Goal: Task Accomplishment & Management: Complete application form

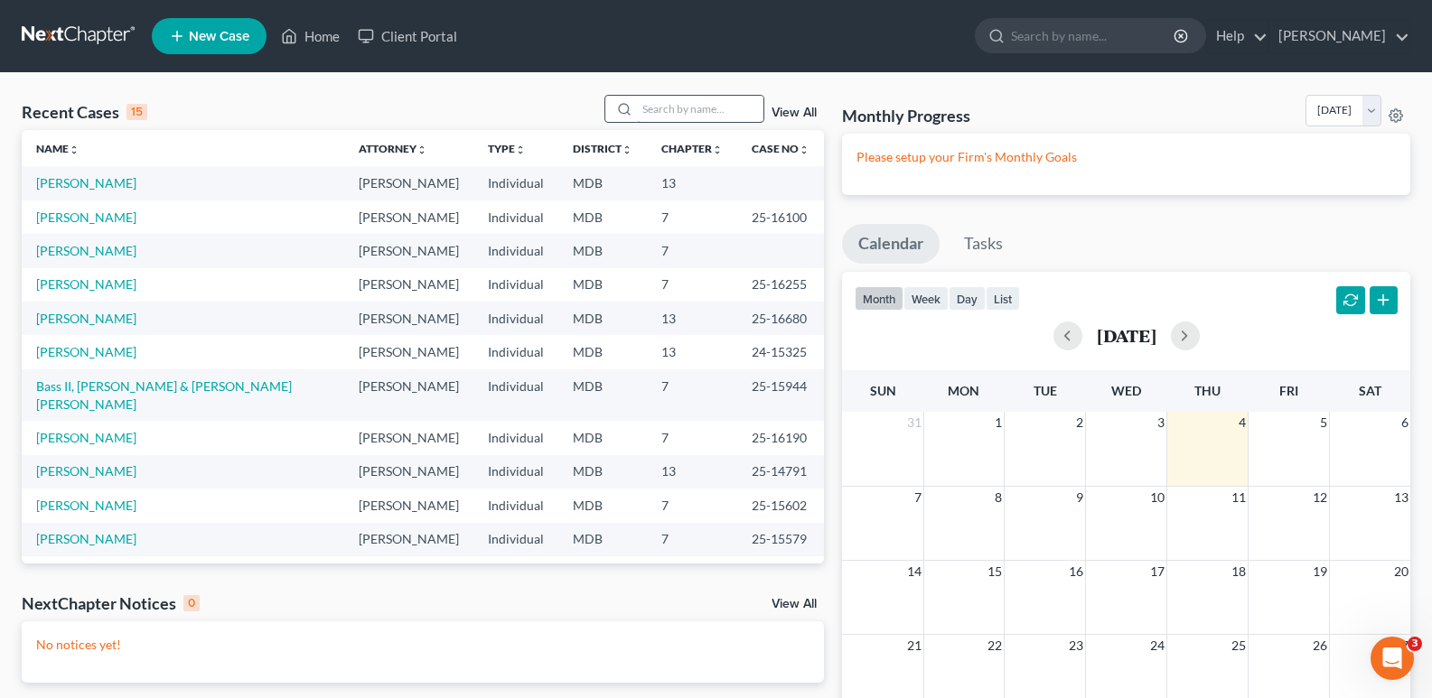
click at [699, 110] on input "search" at bounding box center [700, 109] width 126 height 26
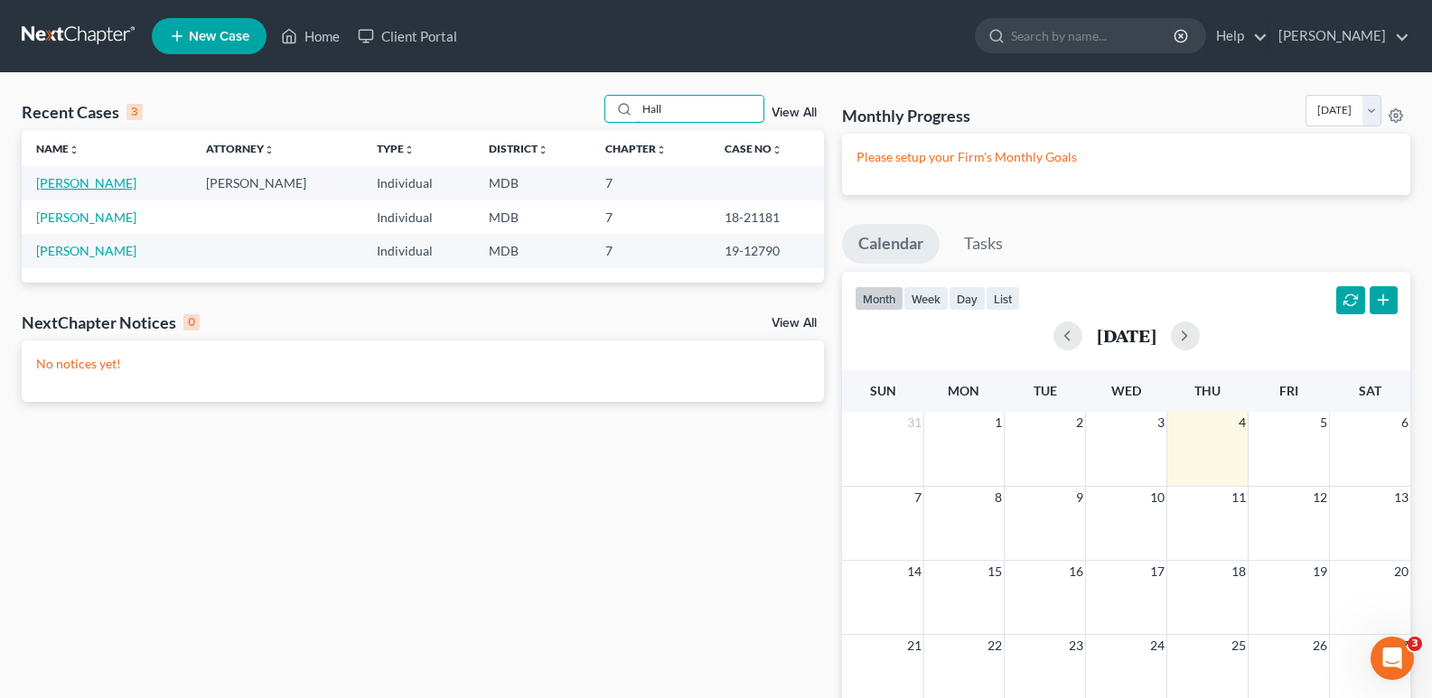
type input "Hall"
click at [80, 181] on link "[PERSON_NAME]" at bounding box center [86, 182] width 100 height 15
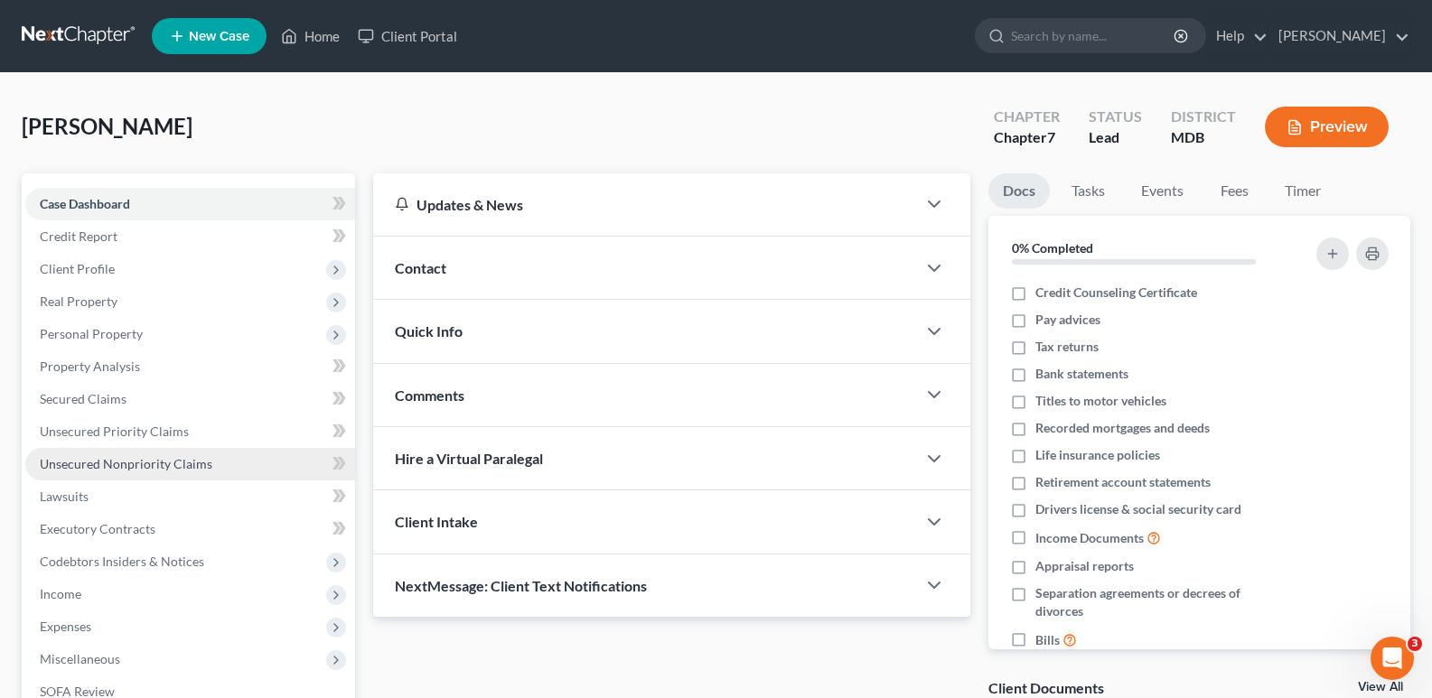
click at [174, 463] on span "Unsecured Nonpriority Claims" at bounding box center [126, 463] width 173 height 15
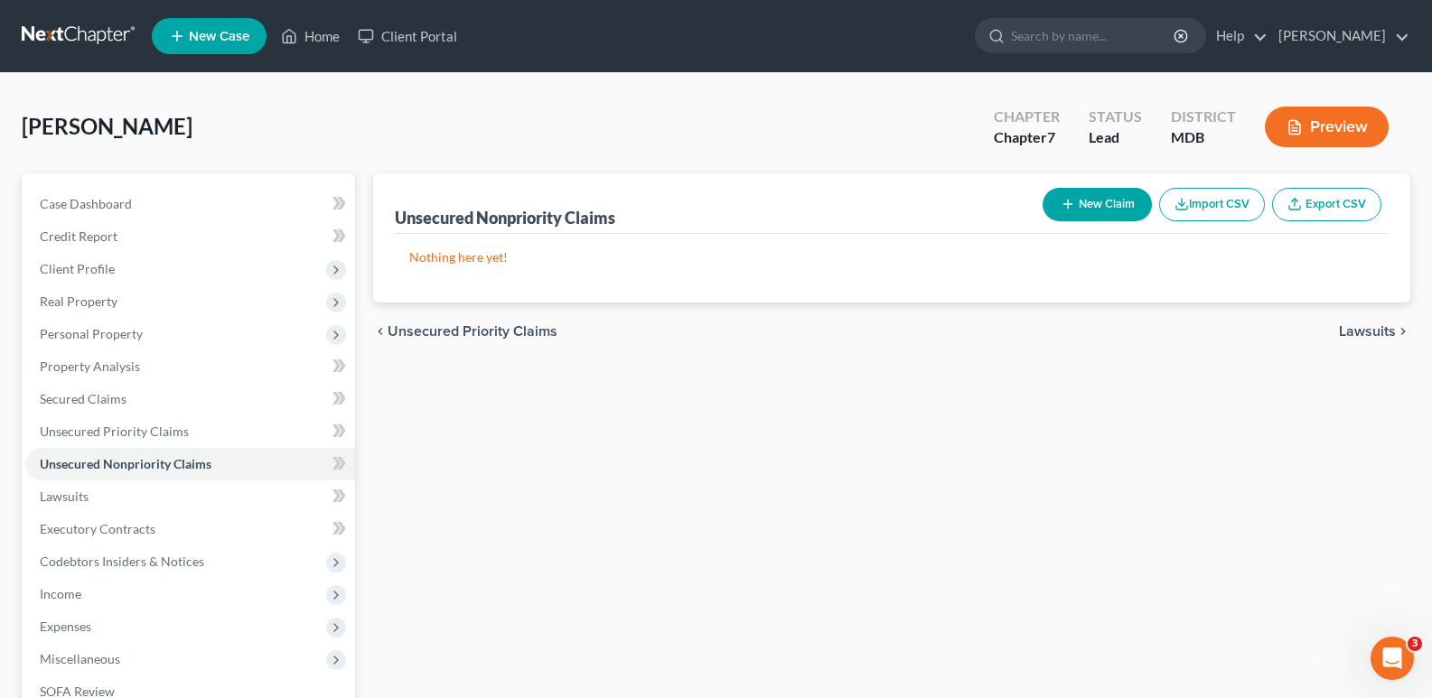
click at [1108, 210] on button "New Claim" at bounding box center [1097, 204] width 109 height 33
select select "0"
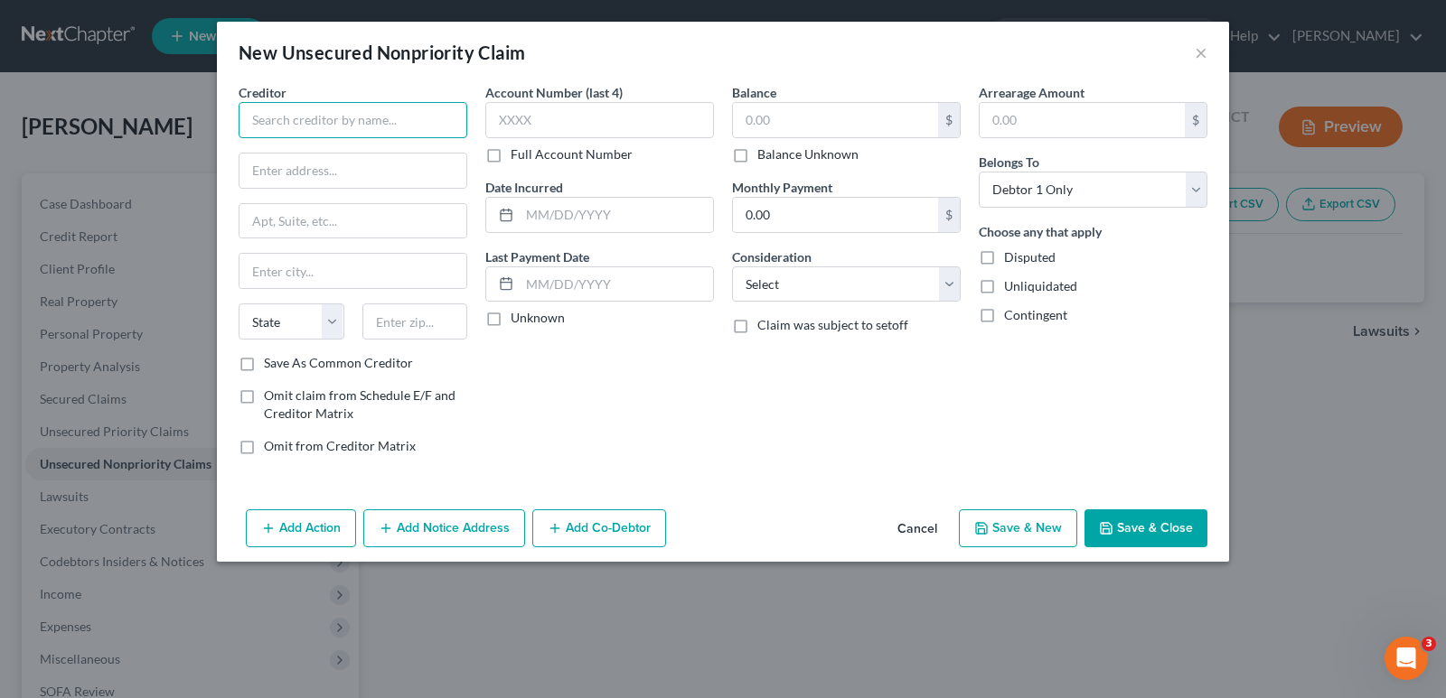
click at [432, 120] on input "text" at bounding box center [353, 120] width 229 height 36
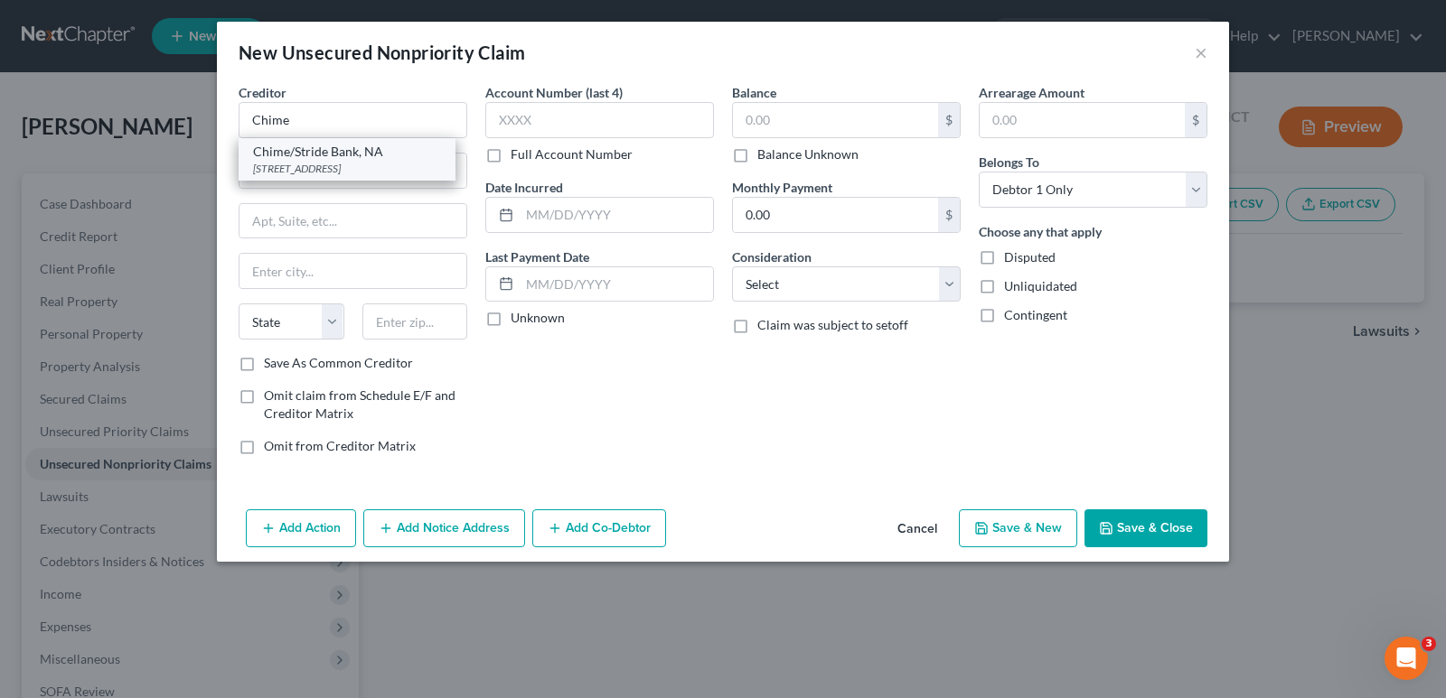
click at [370, 149] on div "Chime/Stride Bank, NA" at bounding box center [347, 152] width 188 height 18
type input "Chime/Stride Bank, NA"
type input "[STREET_ADDRESS]"
type input "[PERSON_NAME]"
select select "37"
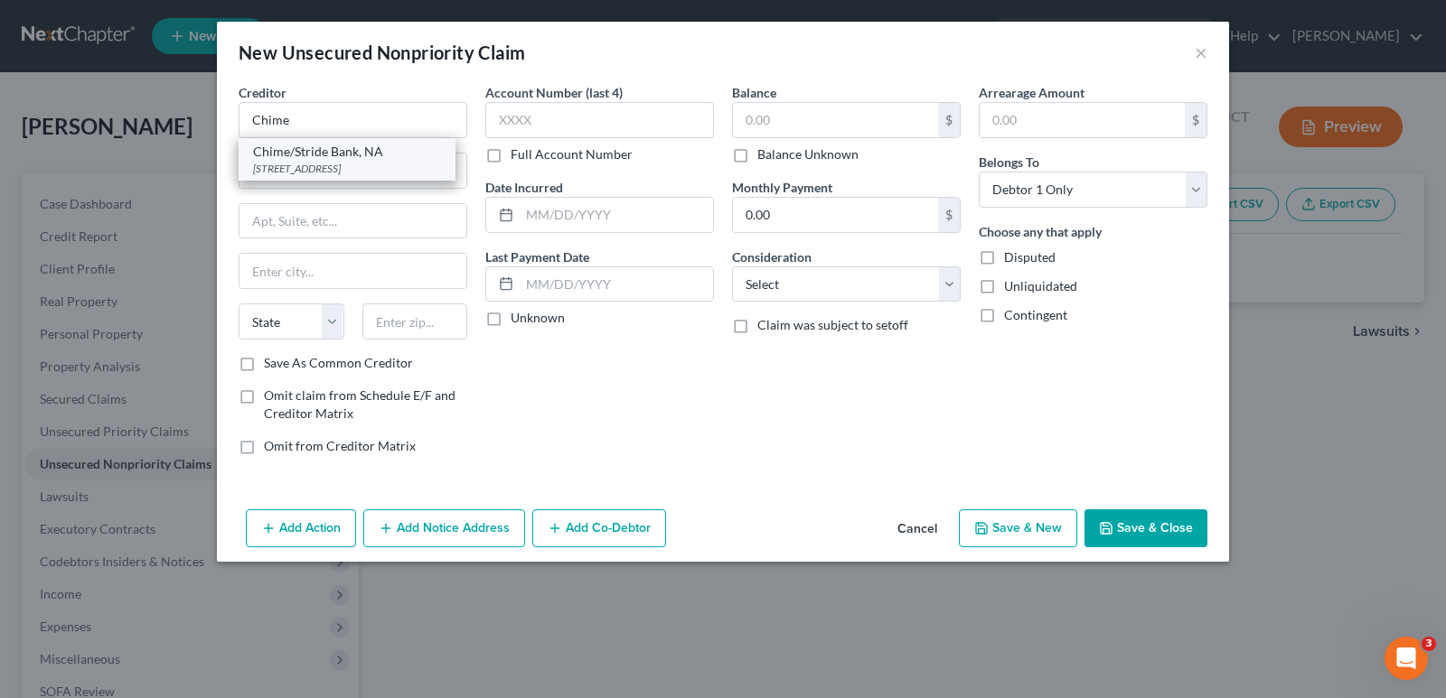
type input "73701"
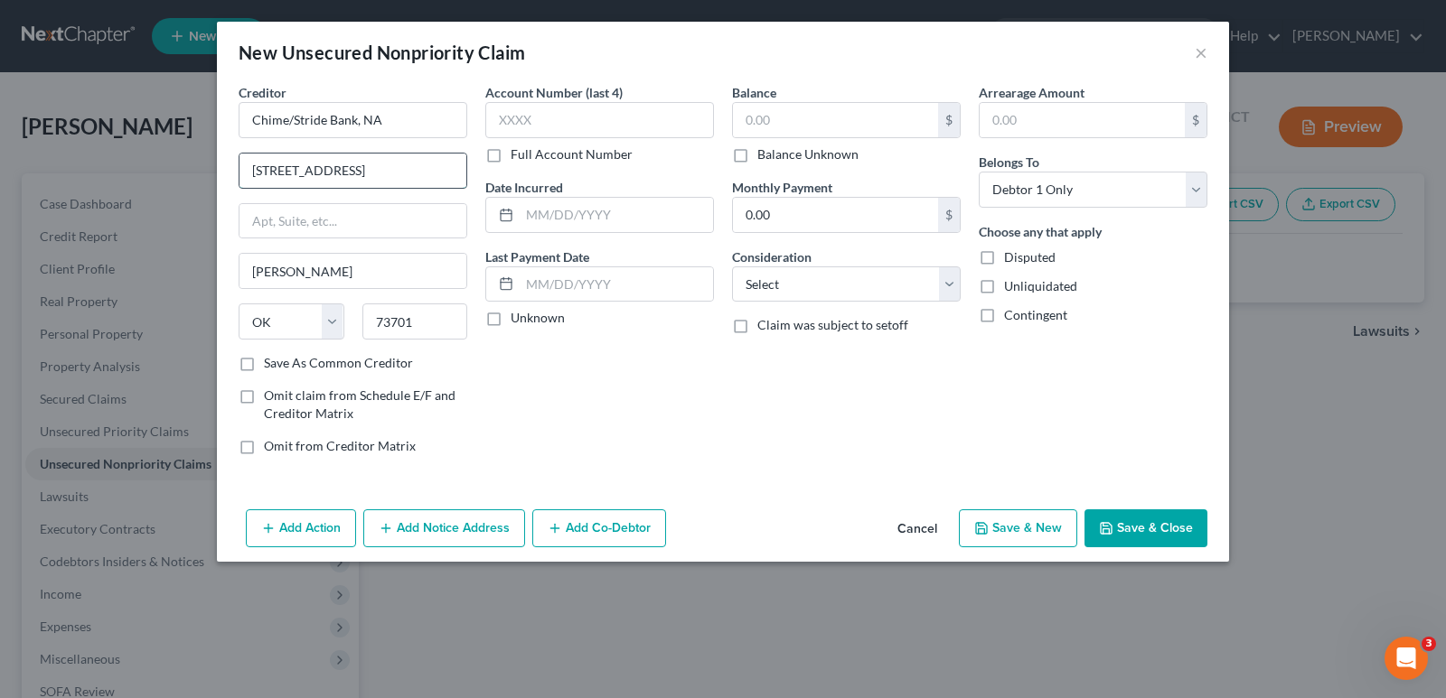
click at [409, 176] on input "[STREET_ADDRESS]" at bounding box center [352, 171] width 227 height 34
type input "3"
type input "[STREET_ADDRESS][US_STATE]"
click at [368, 223] on input "text" at bounding box center [352, 221] width 227 height 34
type input "Suite 50"
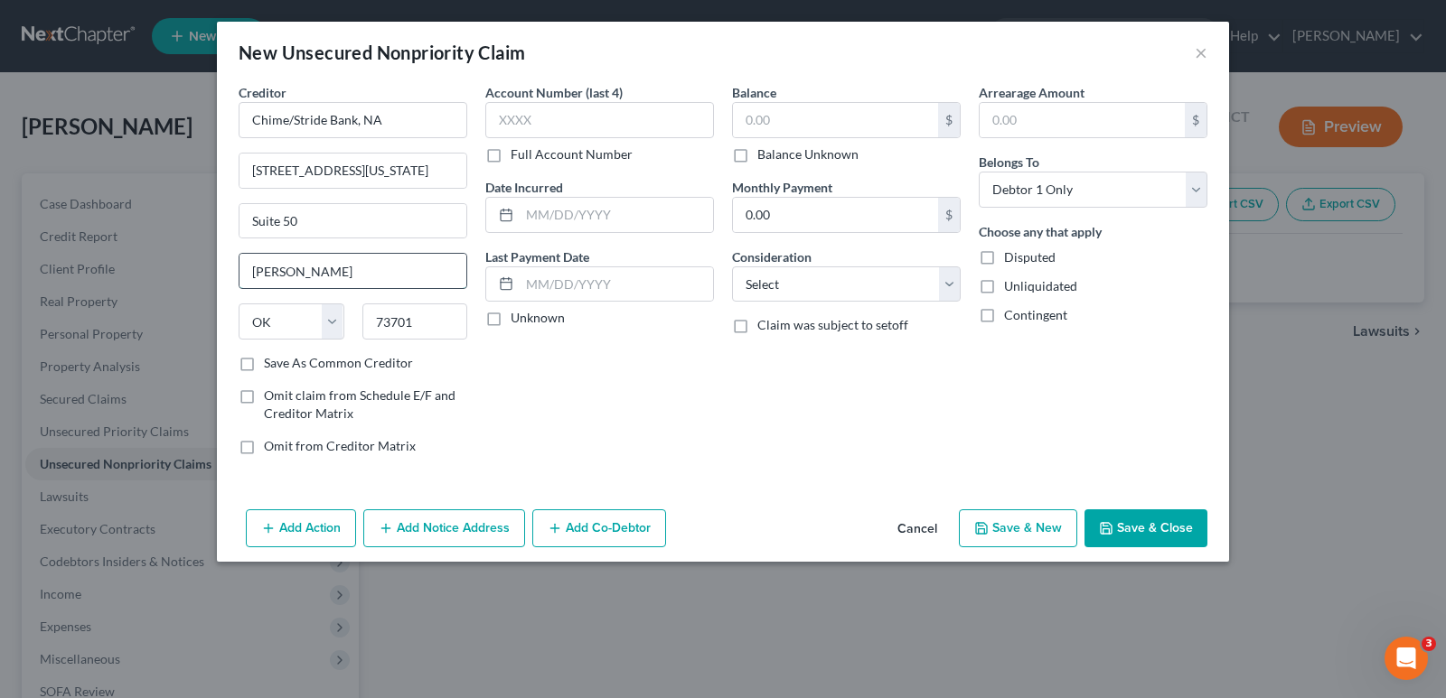
click at [310, 277] on input "[PERSON_NAME]" at bounding box center [352, 271] width 227 height 34
type input "E"
type input "[GEOGRAPHIC_DATA]"
click at [264, 363] on label "Save As Common Creditor" at bounding box center [338, 363] width 149 height 18
click at [271, 363] on input "Save As Common Creditor" at bounding box center [277, 360] width 12 height 12
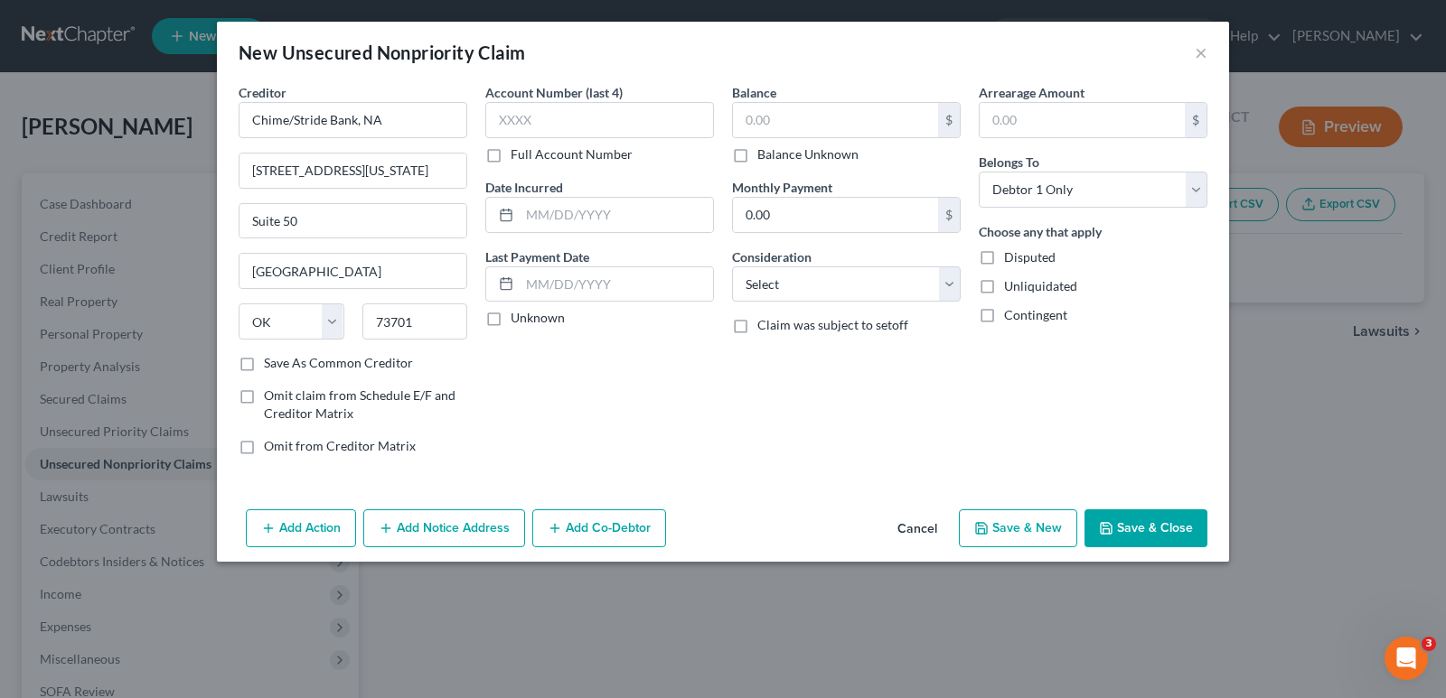
checkbox input "true"
click at [330, 323] on select "State [US_STATE] AK AR AZ CA CO CT DE DC [GEOGRAPHIC_DATA] [GEOGRAPHIC_DATA] GU…" at bounding box center [292, 322] width 106 height 36
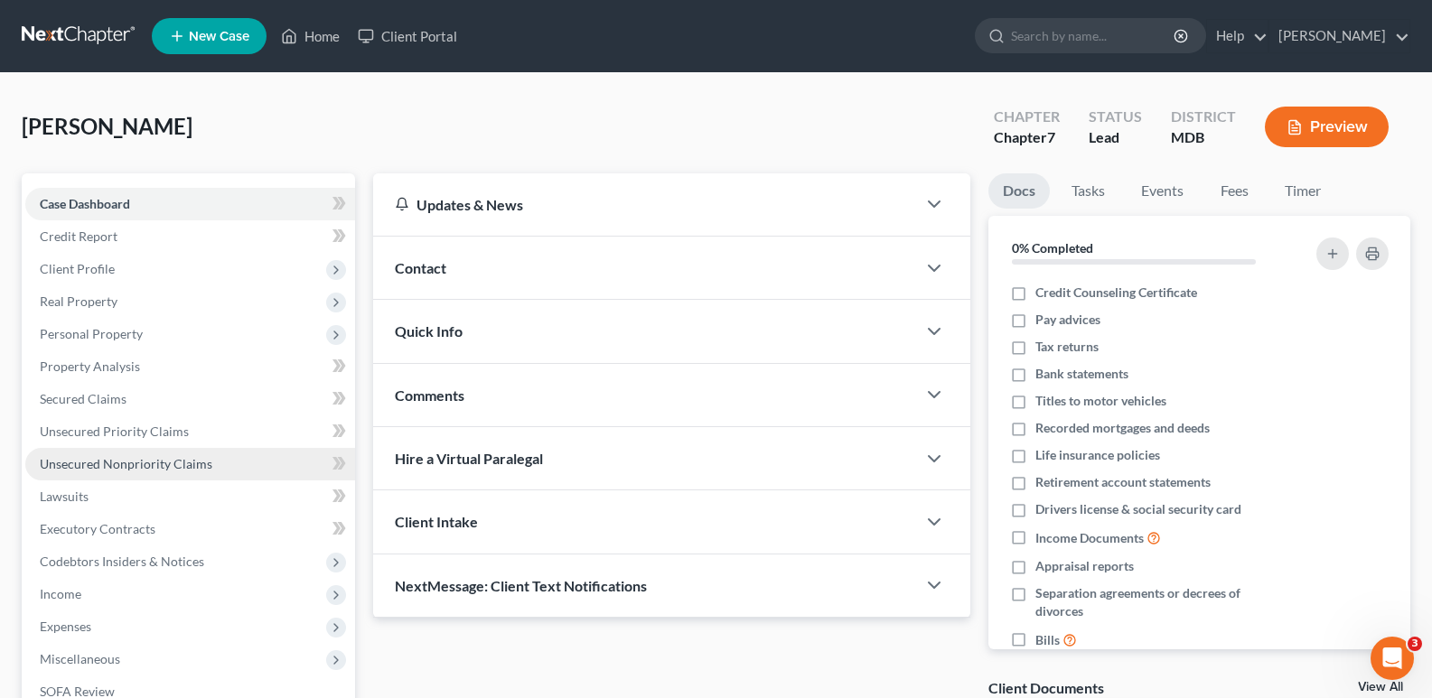
click at [169, 460] on span "Unsecured Nonpriority Claims" at bounding box center [126, 463] width 173 height 15
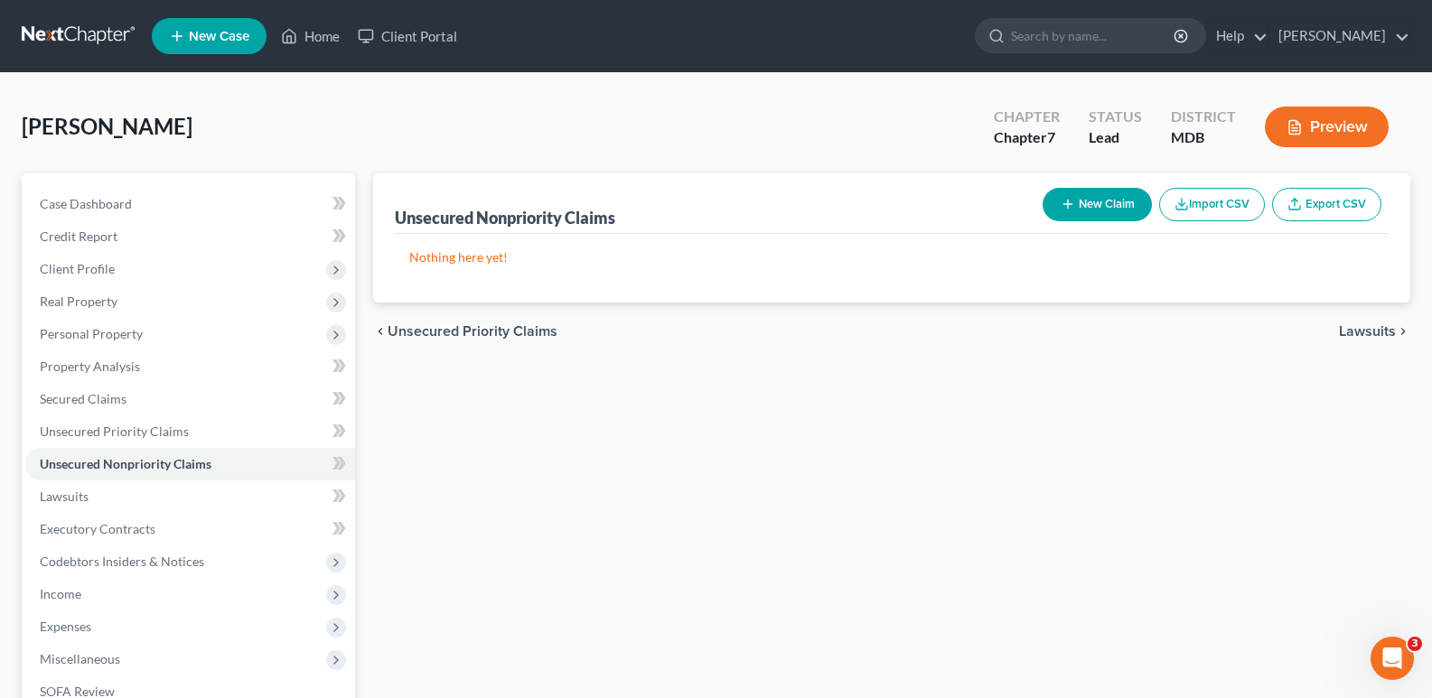
click at [1093, 205] on button "New Claim" at bounding box center [1097, 204] width 109 height 33
select select "0"
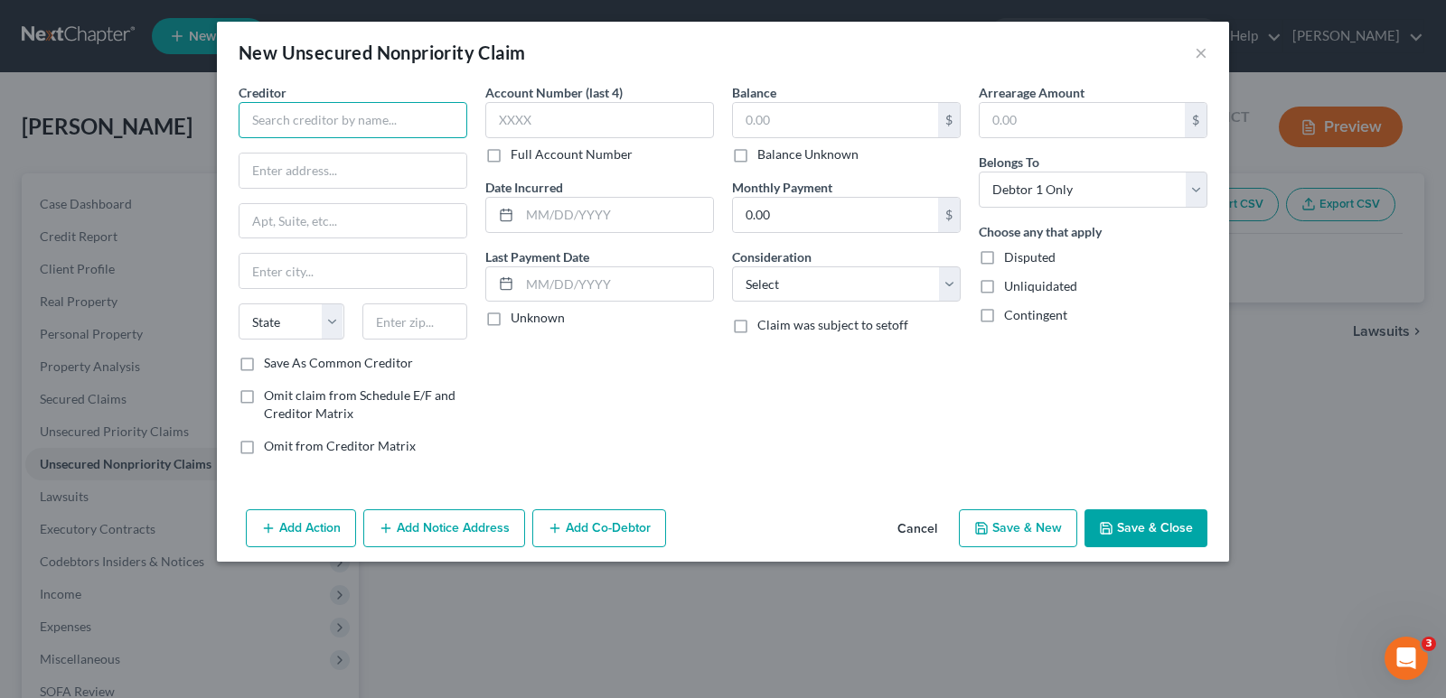
click at [429, 114] on input "text" at bounding box center [353, 120] width 229 height 36
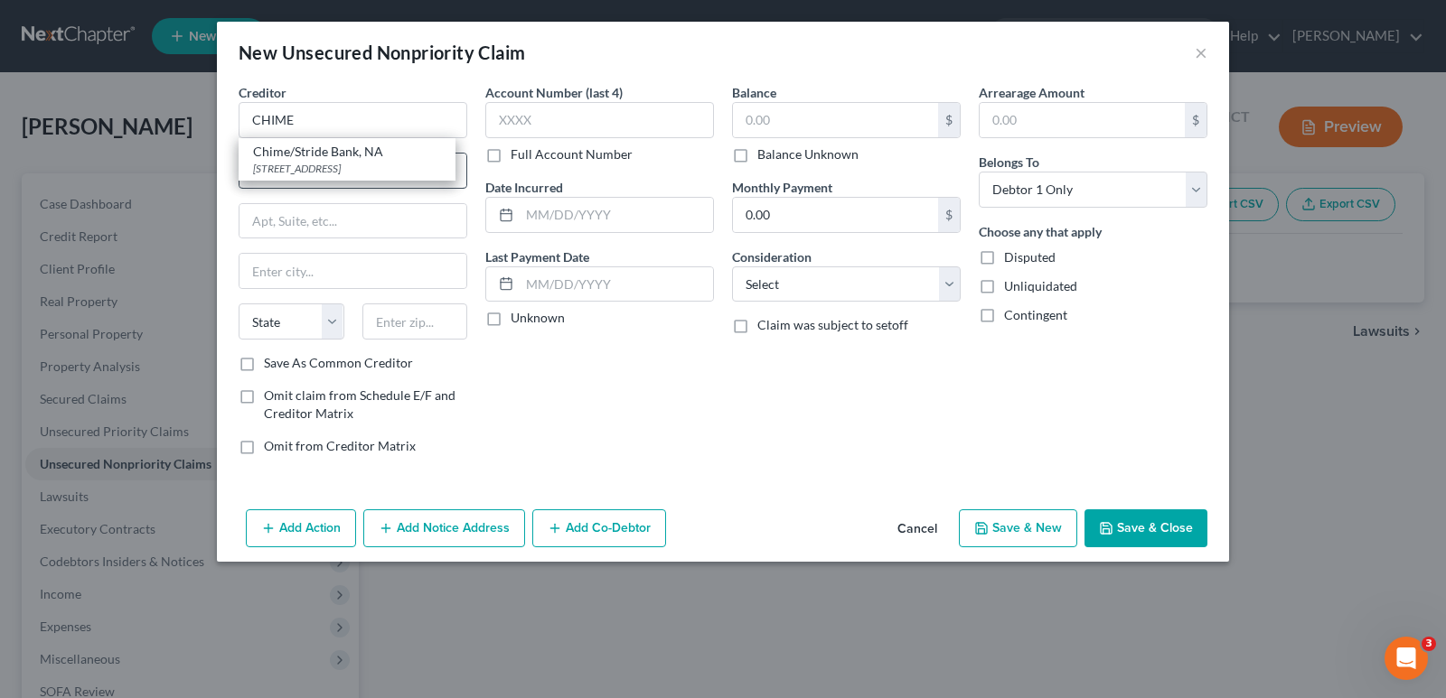
click at [326, 163] on div "[STREET_ADDRESS]" at bounding box center [347, 168] width 188 height 15
type input "Chime/Stride Bank, NA"
type input "[STREET_ADDRESS]"
type input "[PERSON_NAME]"
select select "37"
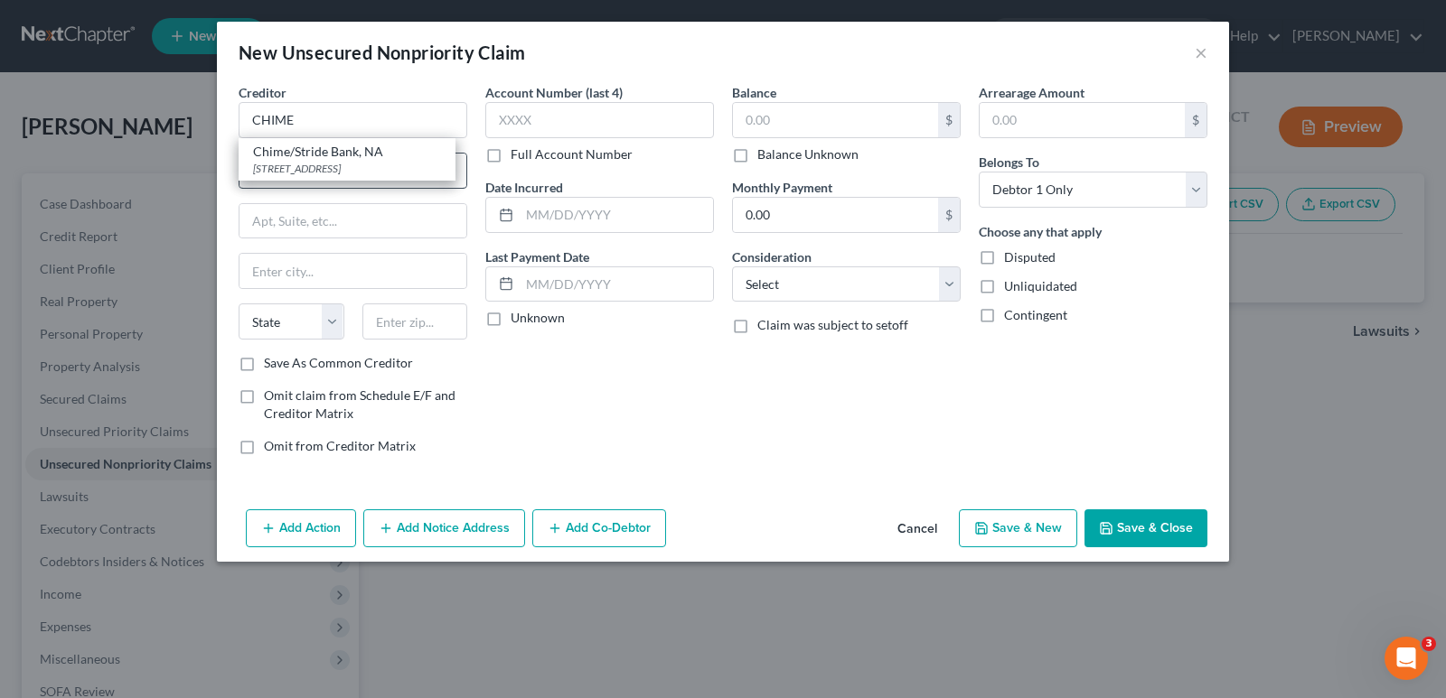
type input "73701"
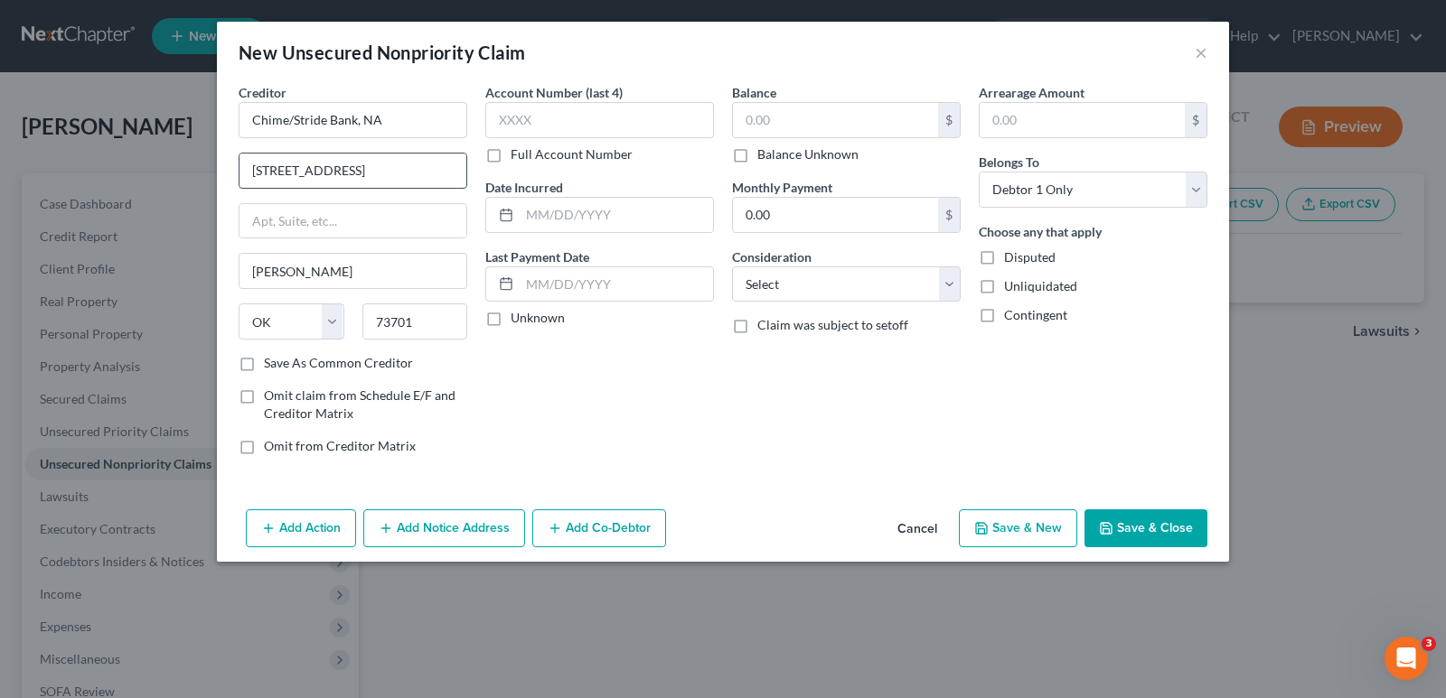
click at [395, 183] on input "[STREET_ADDRESS]" at bounding box center [352, 171] width 227 height 34
type input "3"
type input "[STREET_ADDRESS][US_STATE]"
drag, startPoint x: 355, startPoint y: 227, endPoint x: 357, endPoint y: 236, distance: 9.2
click at [357, 230] on input "text" at bounding box center [352, 221] width 227 height 34
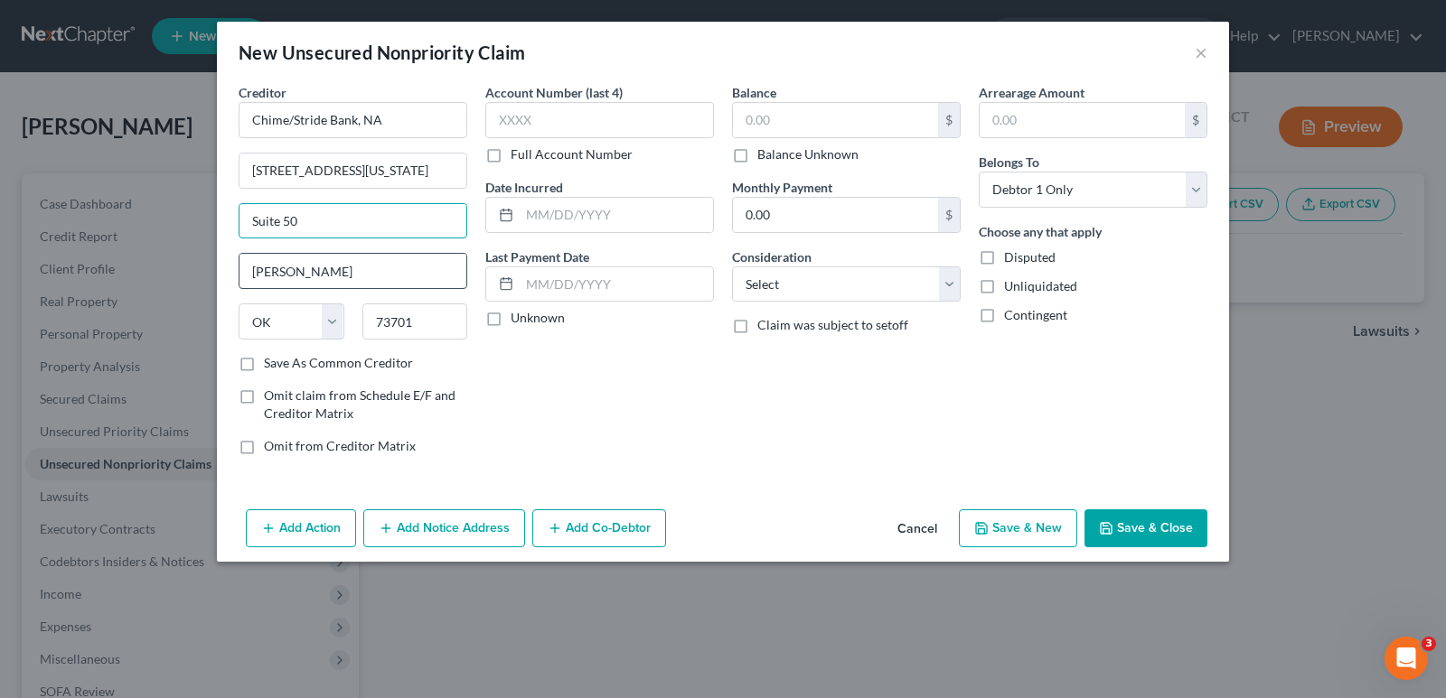
type input "Suite 50"
click at [343, 272] on input "[PERSON_NAME]" at bounding box center [352, 271] width 227 height 34
type input "E"
type input "[GEOGRAPHIC_DATA]"
click at [335, 319] on select "State [US_STATE] AK AR AZ CA CO CT DE DC [GEOGRAPHIC_DATA] [GEOGRAPHIC_DATA] GU…" at bounding box center [292, 322] width 106 height 36
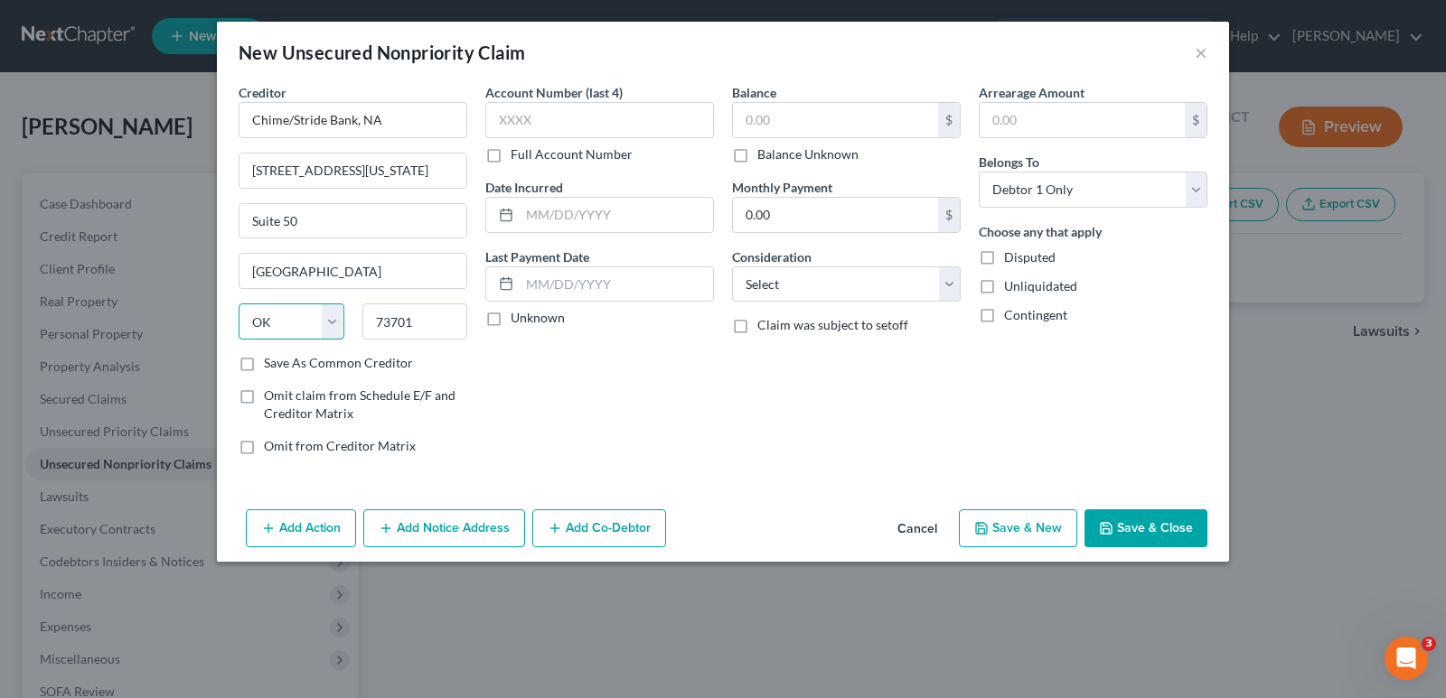
select select "4"
click at [239, 304] on select "State [US_STATE] AK AR AZ CA CO CT DE DC [GEOGRAPHIC_DATA] [GEOGRAPHIC_DATA] GU…" at bounding box center [292, 322] width 106 height 36
click at [433, 323] on input "73701" at bounding box center [415, 322] width 106 height 36
type input "7"
type input "94111"
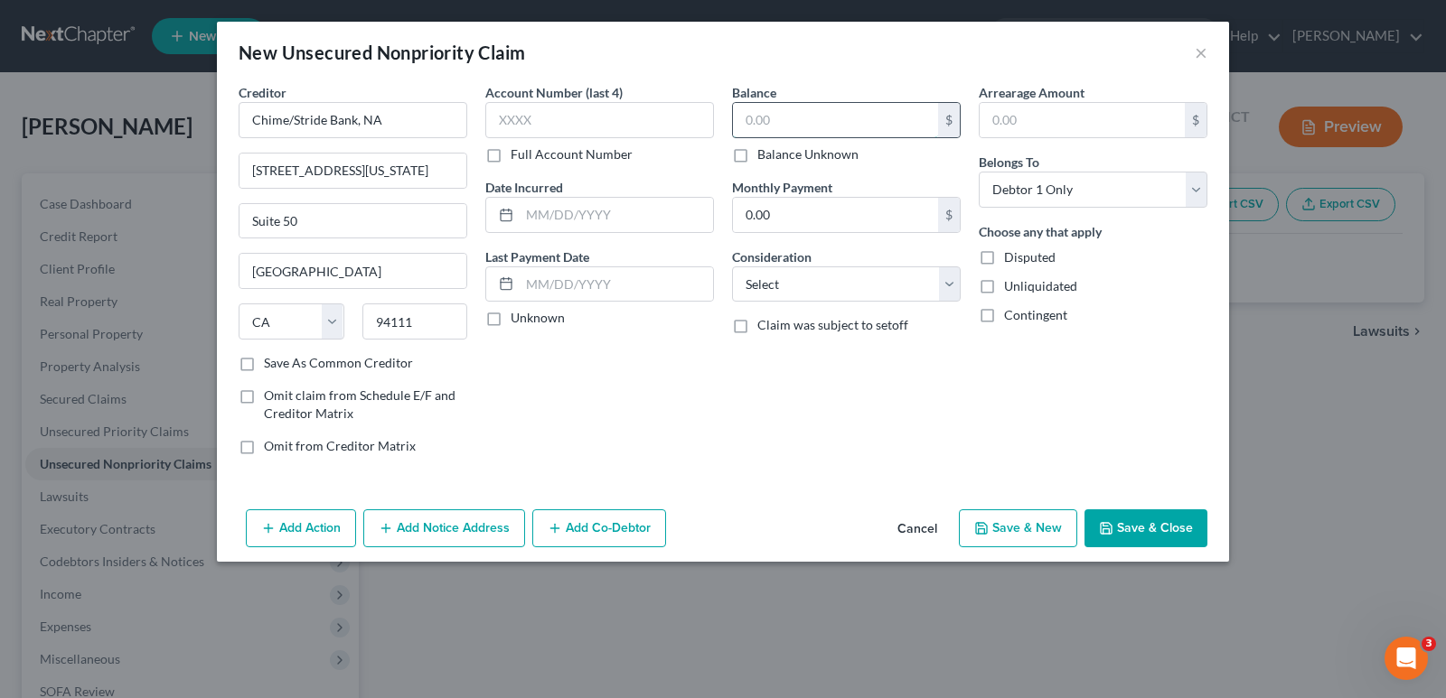
click at [787, 112] on input "text" at bounding box center [835, 120] width 205 height 34
type input "142.00"
click at [956, 291] on select "Select Cable / Satellite Services Collection Agency Credit Card Debt Debt Couns…" at bounding box center [846, 285] width 229 height 36
select select "2"
click at [732, 267] on select "Select Cable / Satellite Services Collection Agency Credit Card Debt Debt Couns…" at bounding box center [846, 285] width 229 height 36
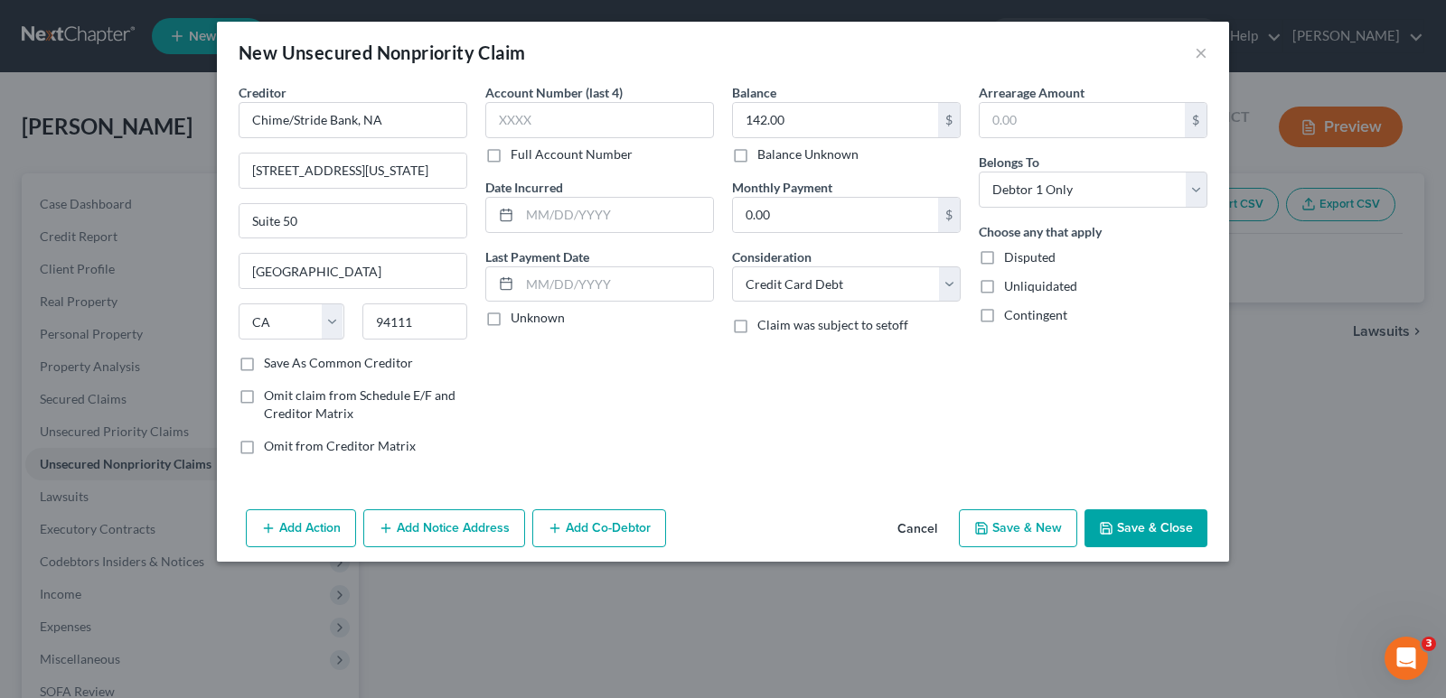
click at [543, 418] on div "Account Number (last 4) Full Account Number Date Incurred Last Payment Date Unk…" at bounding box center [599, 276] width 247 height 387
click at [264, 366] on label "Save As Common Creditor" at bounding box center [338, 363] width 149 height 18
click at [271, 366] on input "Save As Common Creditor" at bounding box center [277, 360] width 12 height 12
click at [1027, 530] on button "Save & New" at bounding box center [1018, 529] width 118 height 38
checkbox input "false"
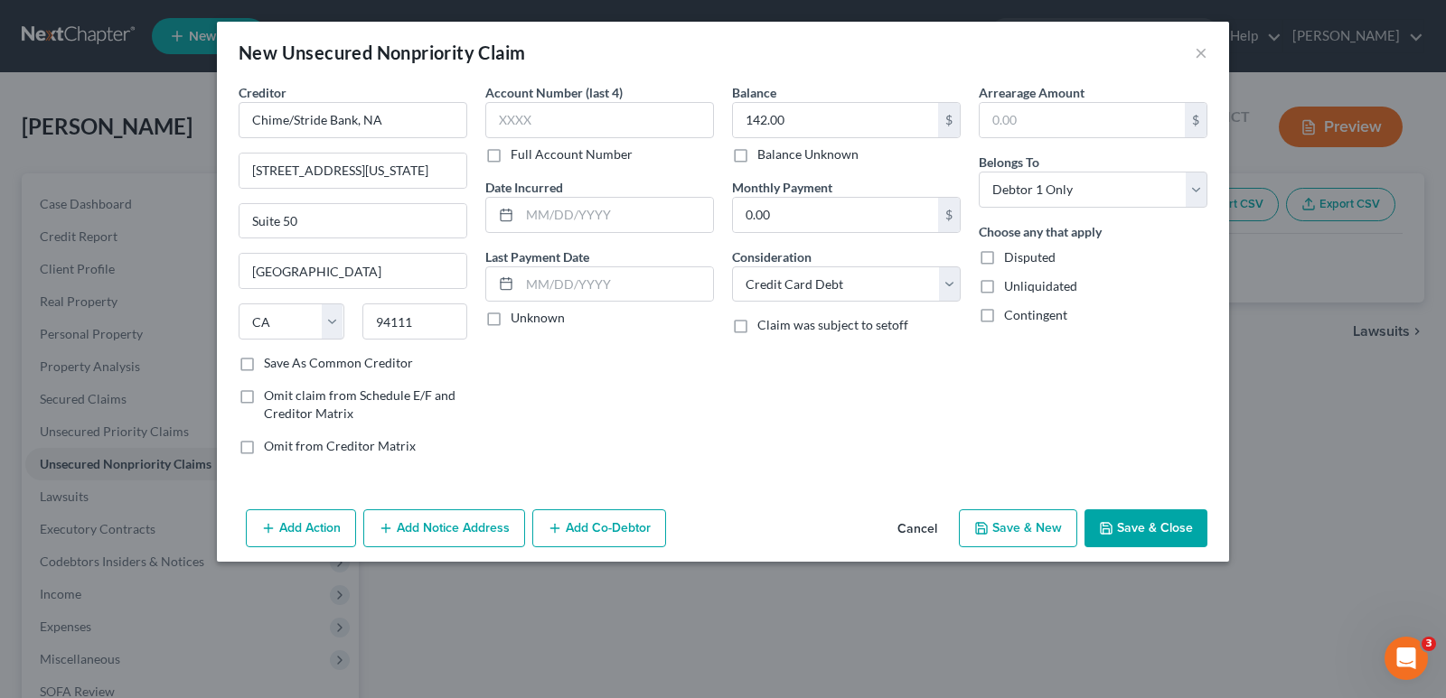
select select "0"
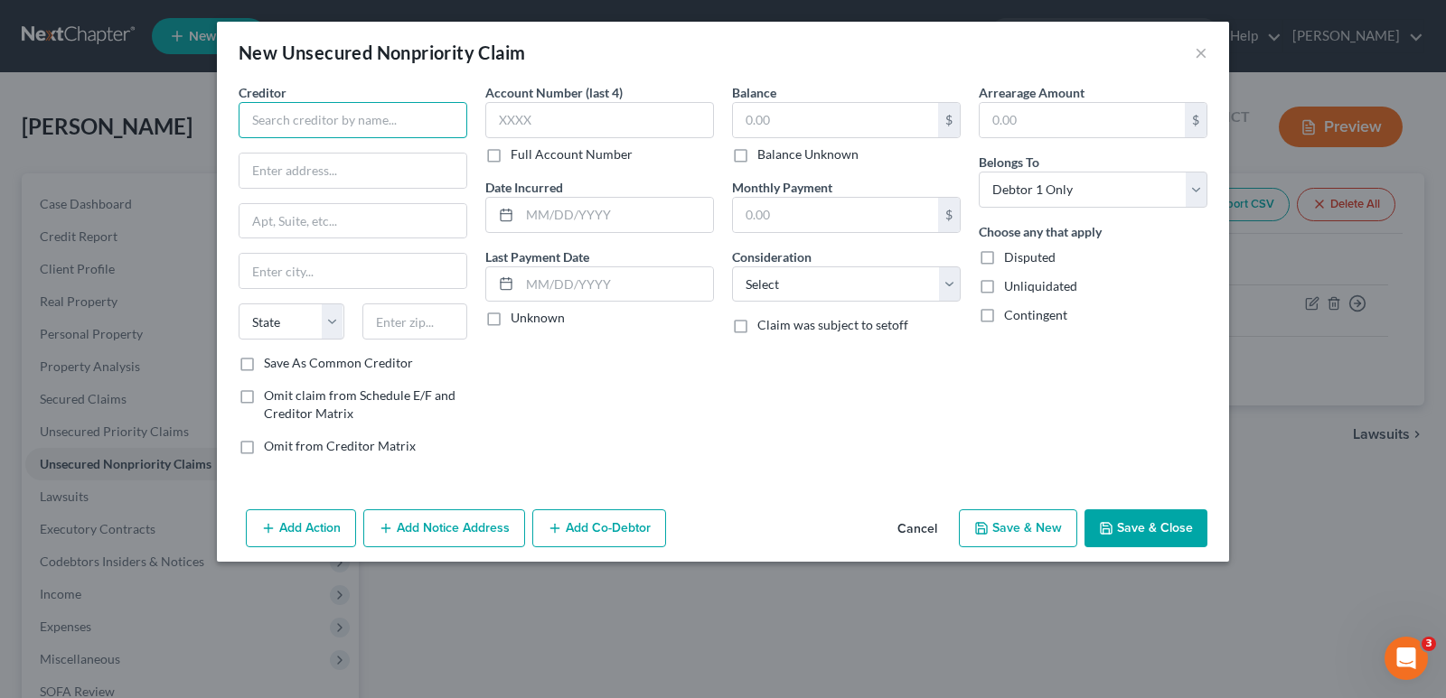
click at [426, 121] on input "text" at bounding box center [353, 120] width 229 height 36
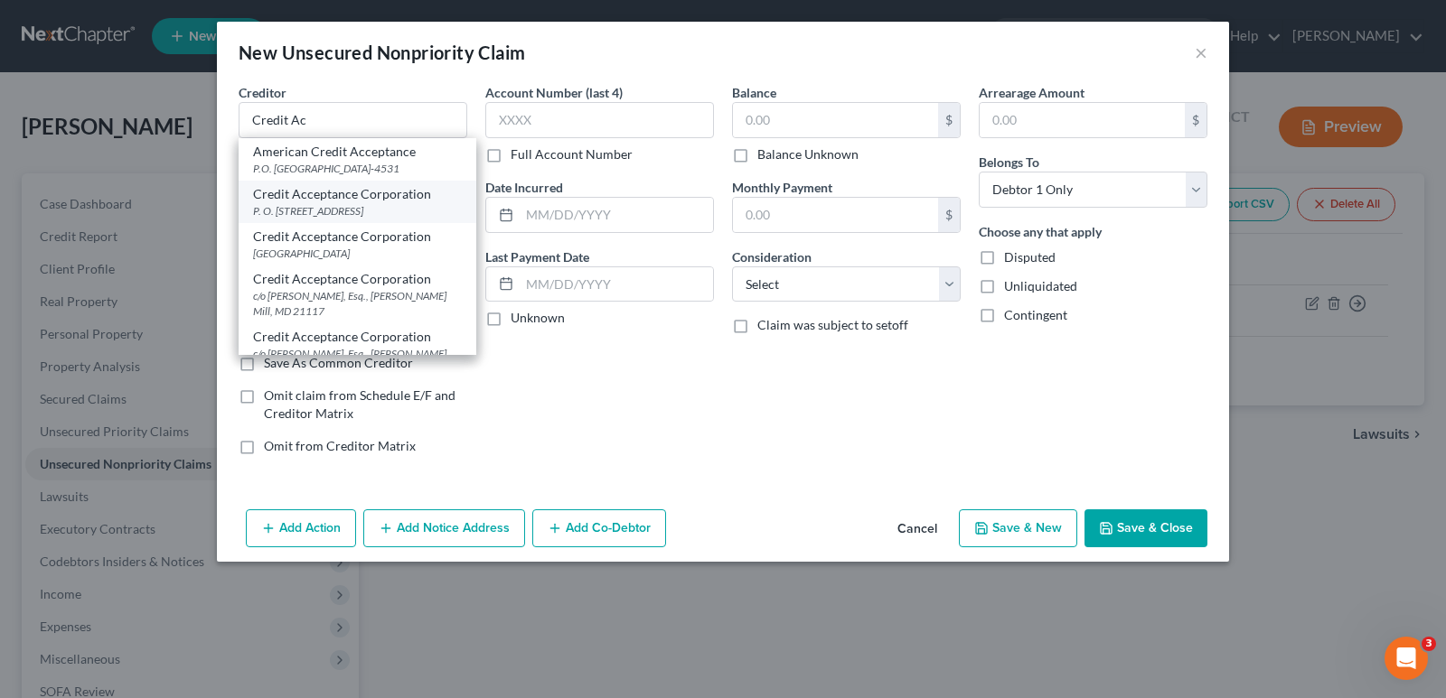
click at [360, 199] on div "Credit Acceptance Corporation" at bounding box center [357, 194] width 209 height 18
type input "Credit Acceptance Corporation"
type input "P. O. Box 513"
type input "Southfield"
select select "23"
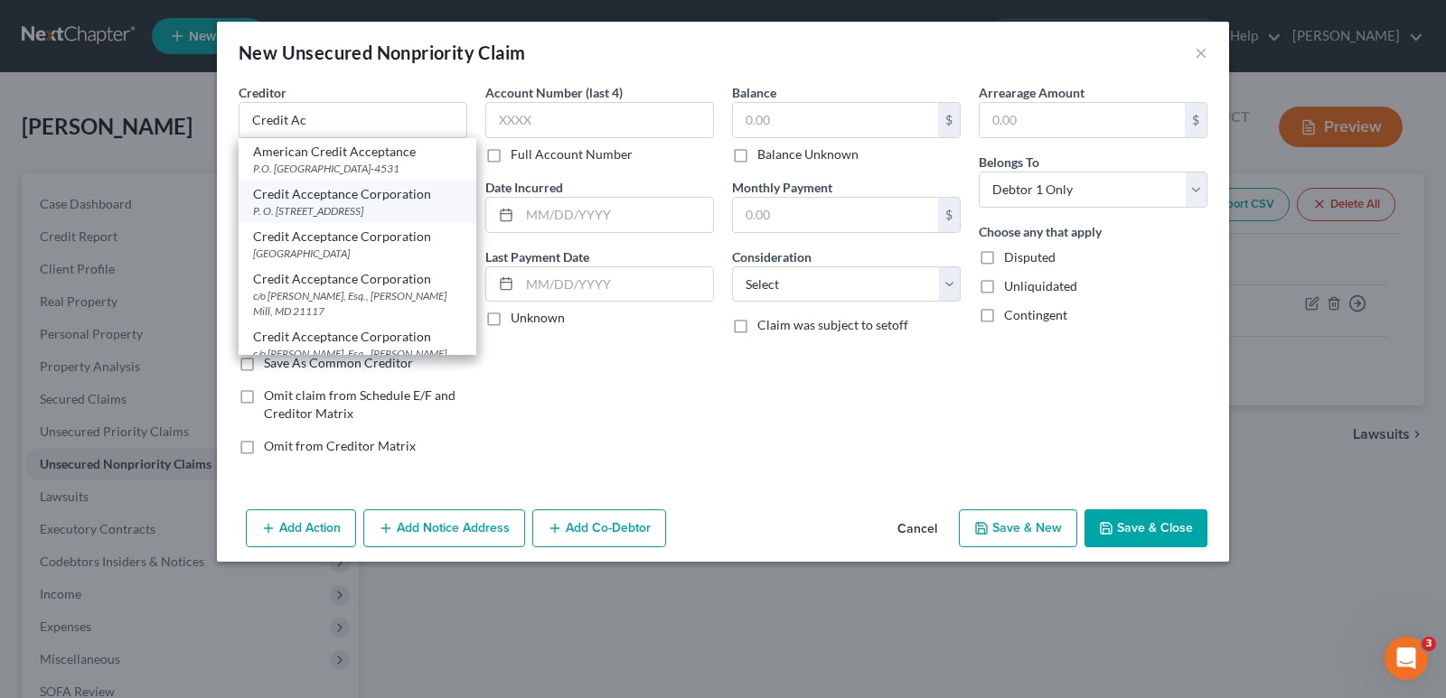
type input "48037-0513"
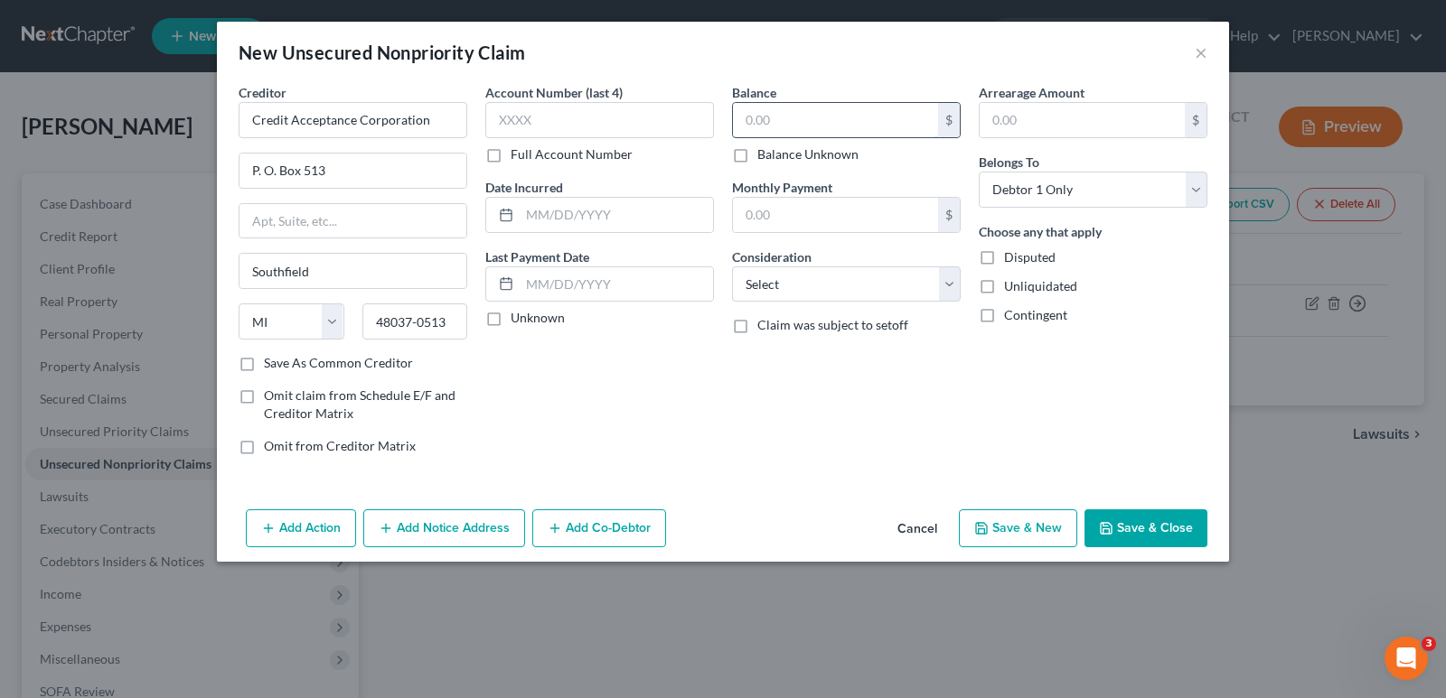
click at [743, 120] on input "text" at bounding box center [835, 120] width 205 height 34
type input "21,470.00"
click at [946, 283] on select "Select Cable / Satellite Services Collection Agency Credit Card Debt Debt Couns…" at bounding box center [846, 285] width 229 height 36
select select "4"
click at [732, 267] on select "Select Cable / Satellite Services Collection Agency Credit Card Debt Debt Couns…" at bounding box center [846, 285] width 229 height 36
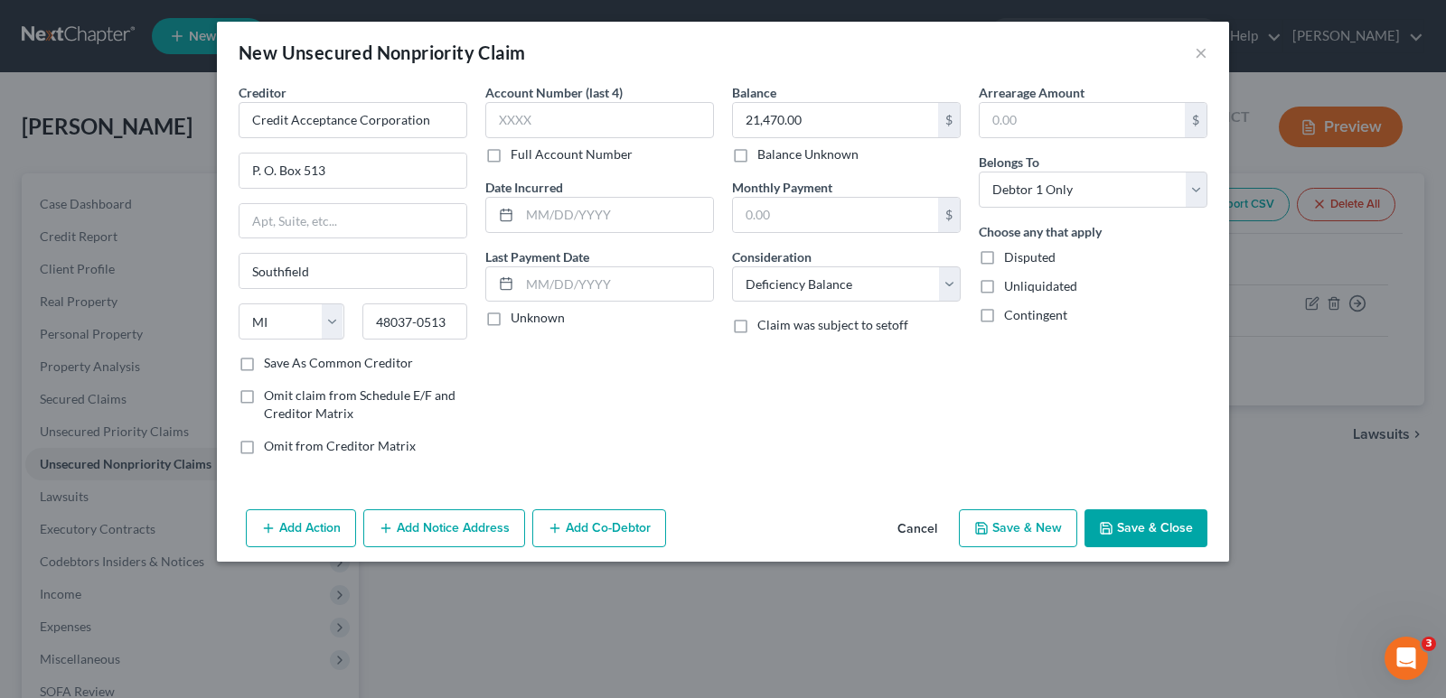
click at [1020, 532] on button "Save & New" at bounding box center [1018, 529] width 118 height 38
type input "0.00"
select select "0"
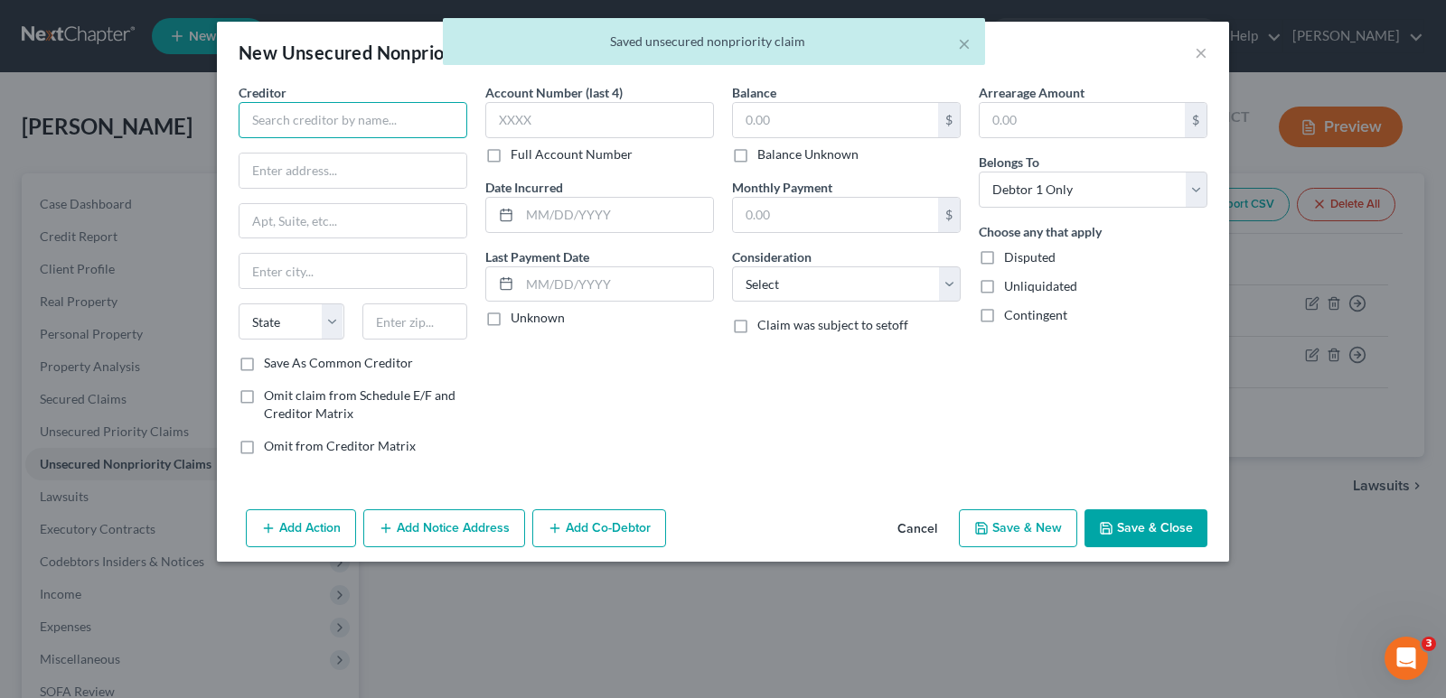
click at [435, 108] on input "text" at bounding box center [353, 120] width 229 height 36
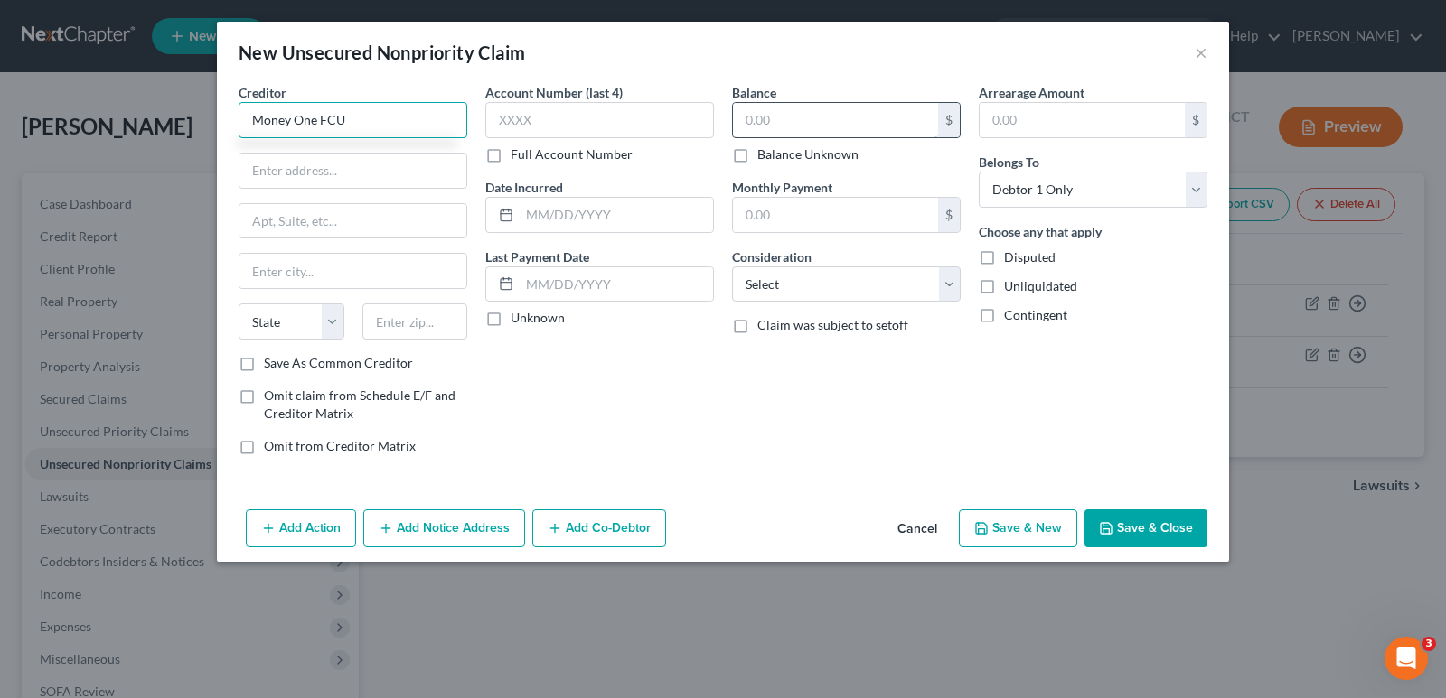
type input "Money One FCU"
click at [741, 118] on input "text" at bounding box center [835, 120] width 205 height 34
type input "178.00"
click at [946, 287] on select "Select Cable / Satellite Services Collection Agency Credit Card Debt Debt Couns…" at bounding box center [846, 285] width 229 height 36
select select "15"
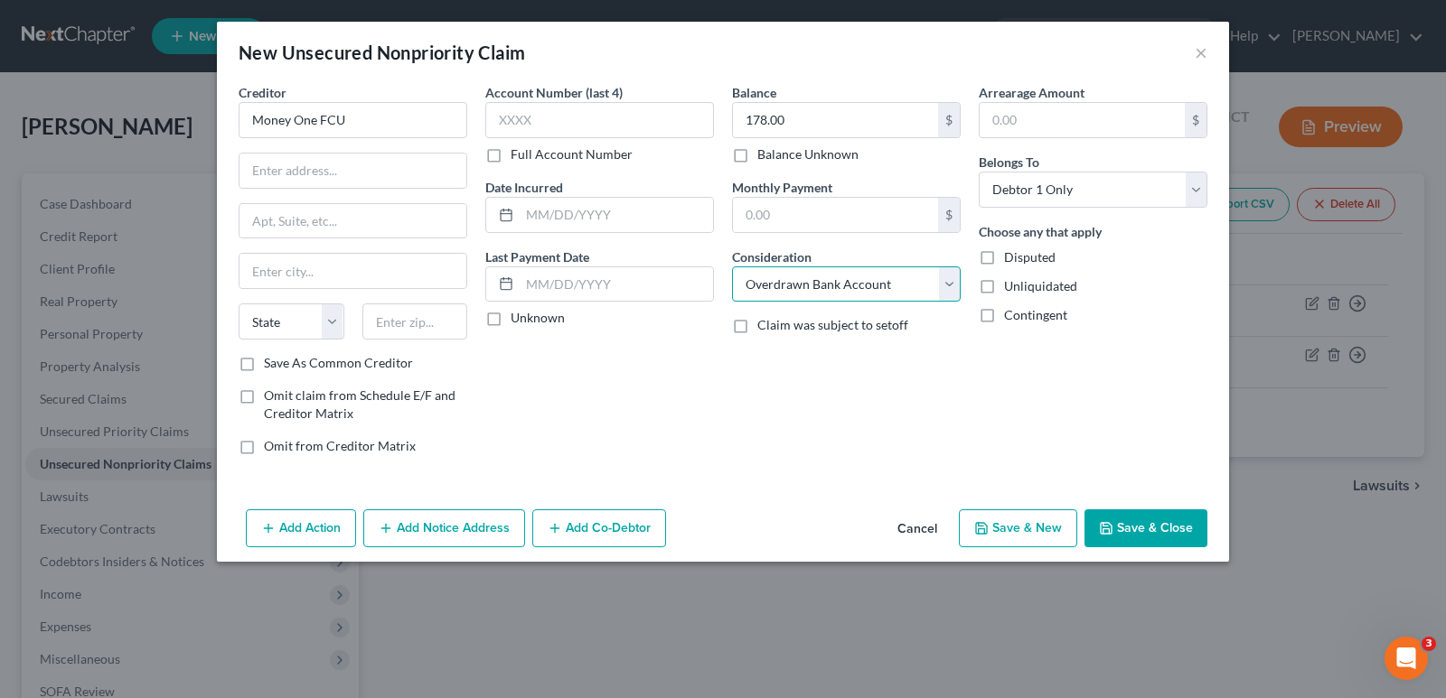
click at [732, 267] on select "Select Cable / Satellite Services Collection Agency Credit Card Debt Debt Couns…" at bounding box center [846, 285] width 229 height 36
click at [370, 173] on input "text" at bounding box center [352, 171] width 227 height 34
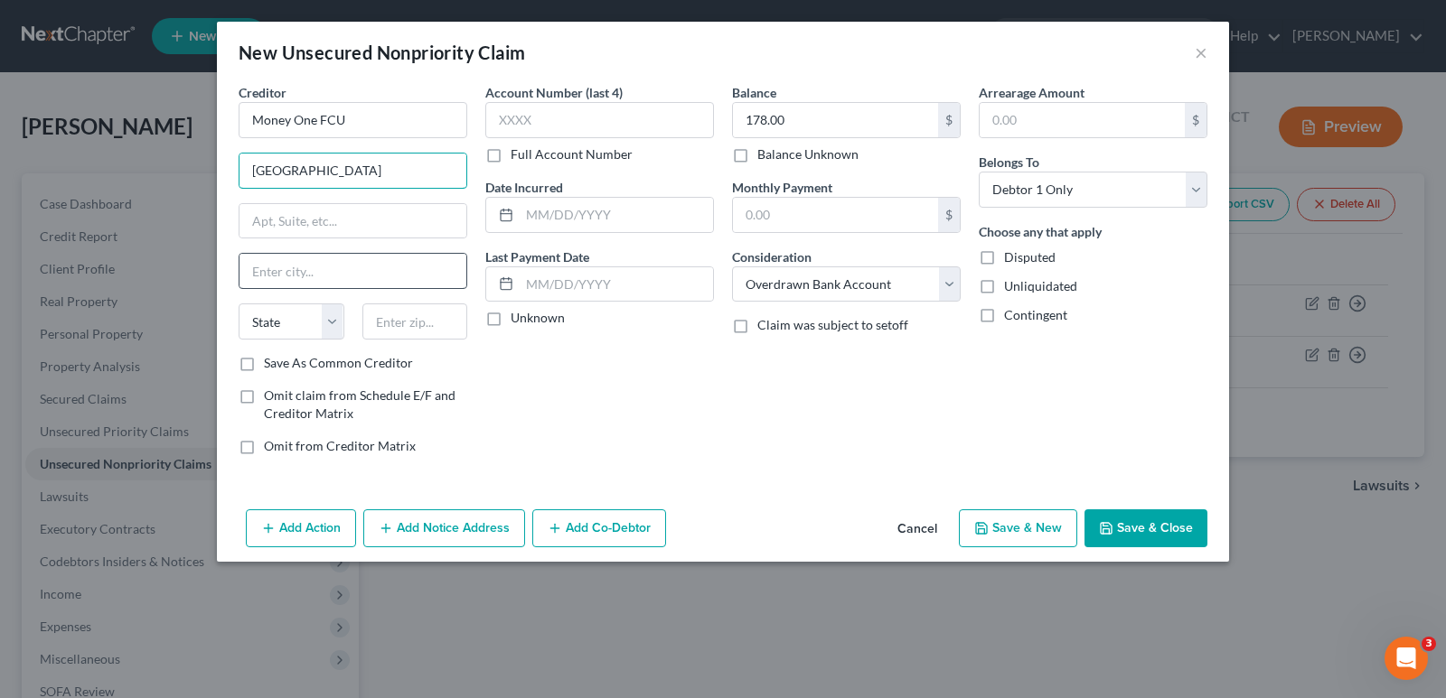
type input "9800 Technology Way"
click at [341, 280] on input "text" at bounding box center [352, 271] width 227 height 34
type input "Largo"
click at [331, 321] on select "State [US_STATE] AK AR AZ CA CO CT DE DC [GEOGRAPHIC_DATA] [GEOGRAPHIC_DATA] GU…" at bounding box center [292, 322] width 106 height 36
select select "21"
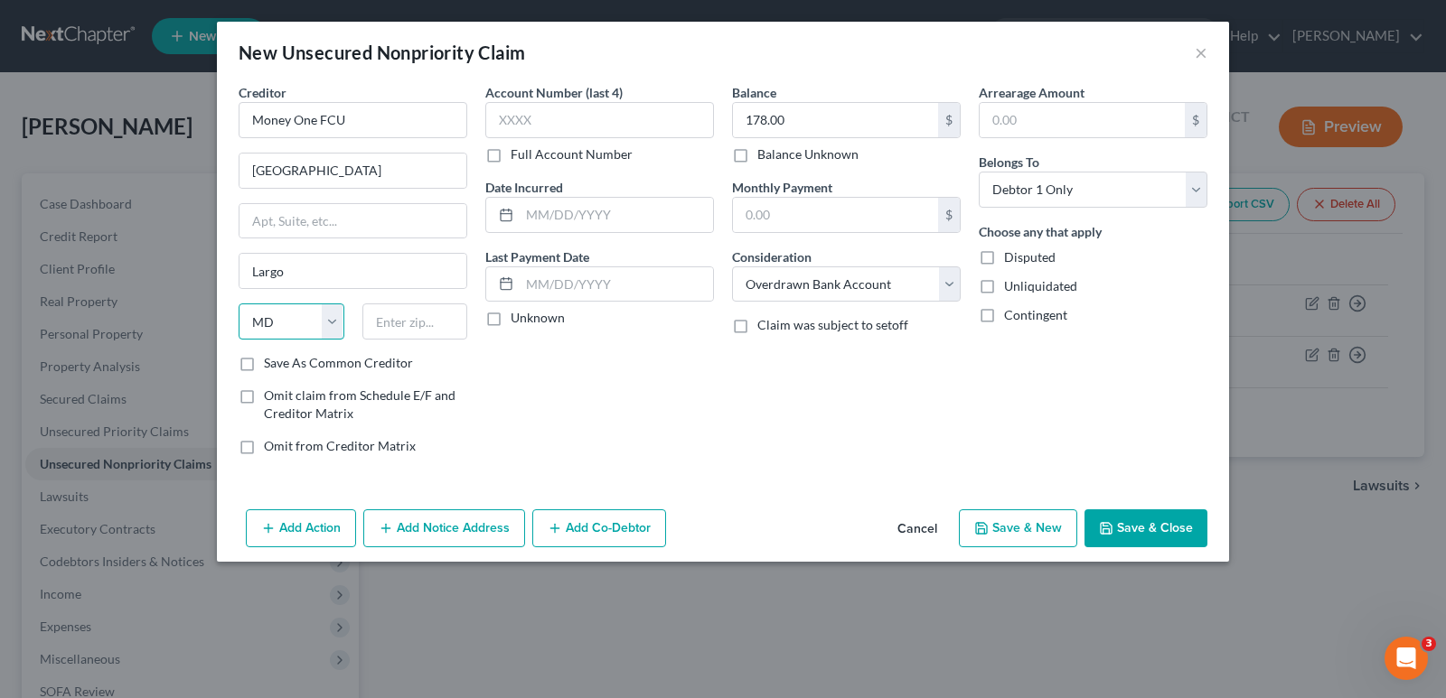
click at [239, 304] on select "State [US_STATE] AK AR AZ CA CO CT DE DC [GEOGRAPHIC_DATA] [GEOGRAPHIC_DATA] GU…" at bounding box center [292, 322] width 106 height 36
click at [429, 335] on input "text" at bounding box center [415, 322] width 106 height 36
type input "20774"
type input "Upper Marlboro"
click at [264, 360] on label "Save As Common Creditor" at bounding box center [338, 363] width 149 height 18
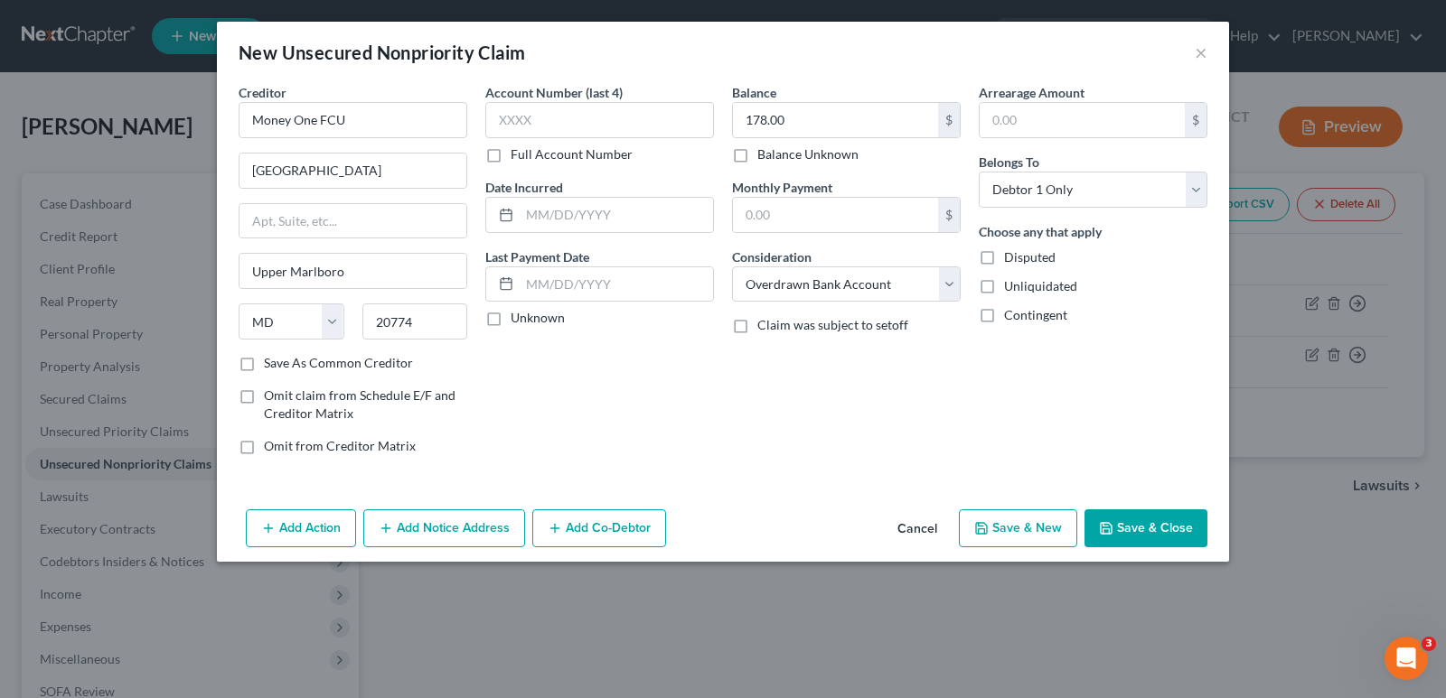
click at [271, 360] on input "Save As Common Creditor" at bounding box center [277, 360] width 12 height 12
click at [1016, 529] on button "Save & New" at bounding box center [1018, 529] width 118 height 38
checkbox input "false"
select select "0"
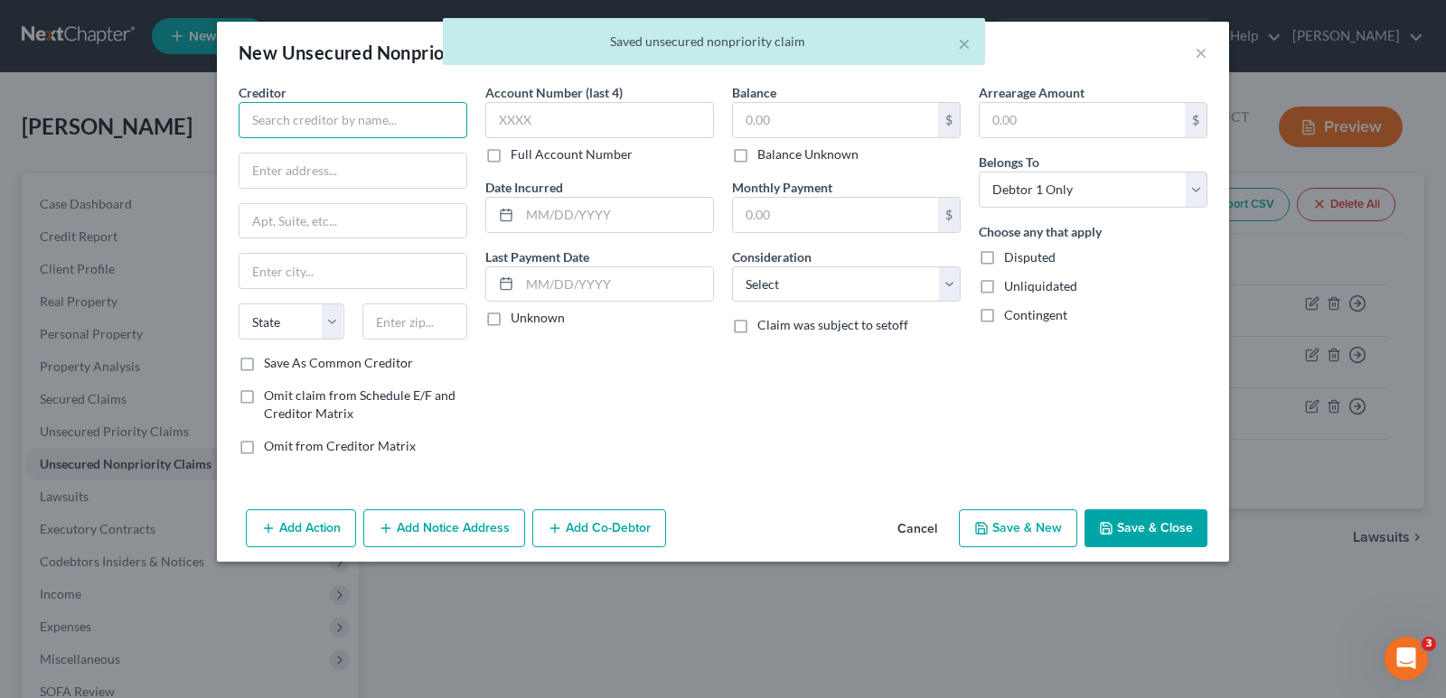
click at [374, 112] on input "text" at bounding box center [353, 120] width 229 height 36
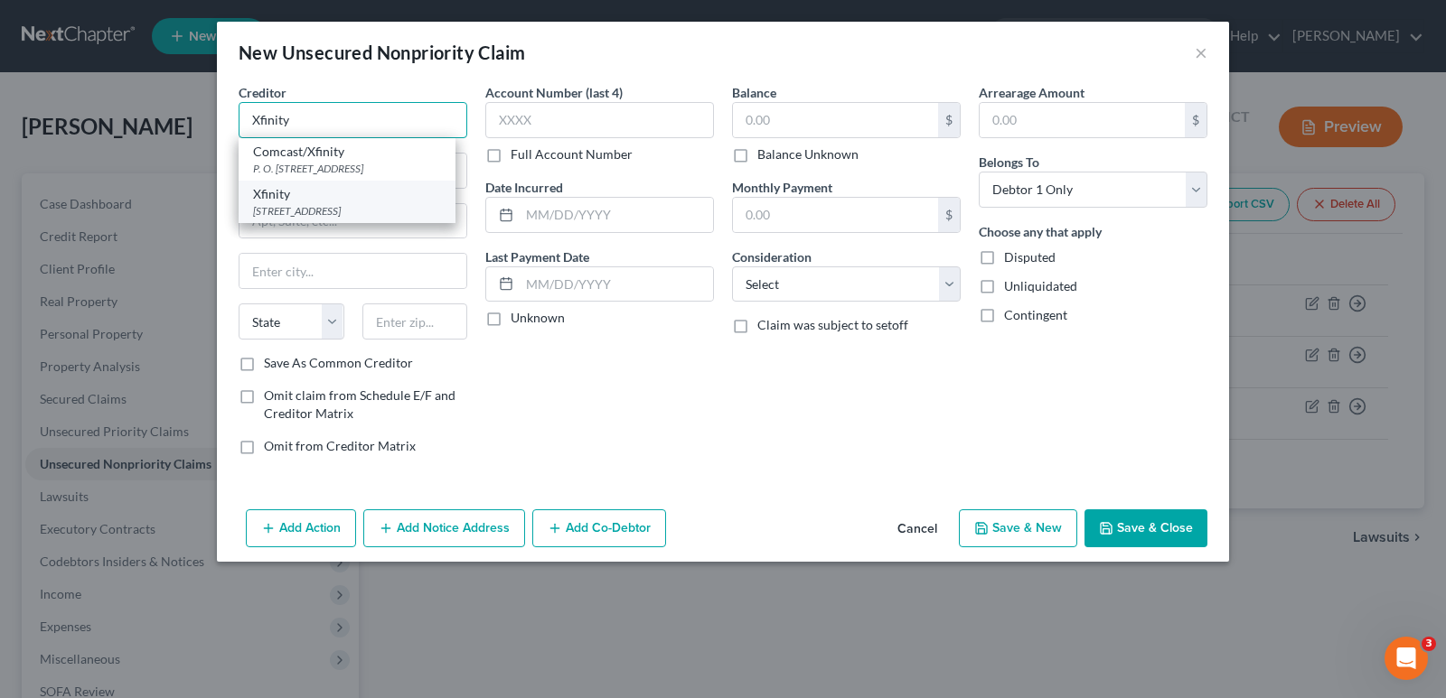
type input "Xfinity"
click at [268, 185] on div "Xfinity" at bounding box center [347, 194] width 188 height 18
type input "676 Island Pond Road"
type input "Manchester"
select select "32"
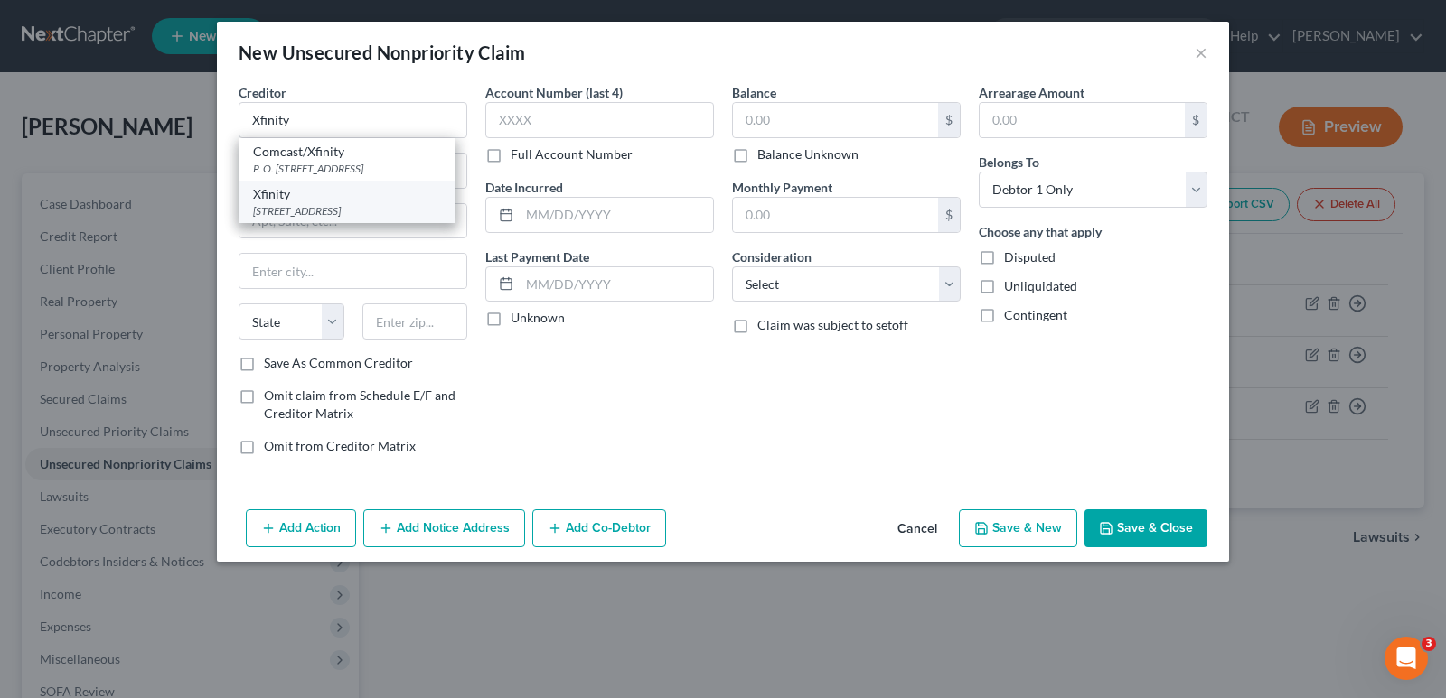
type input "03109"
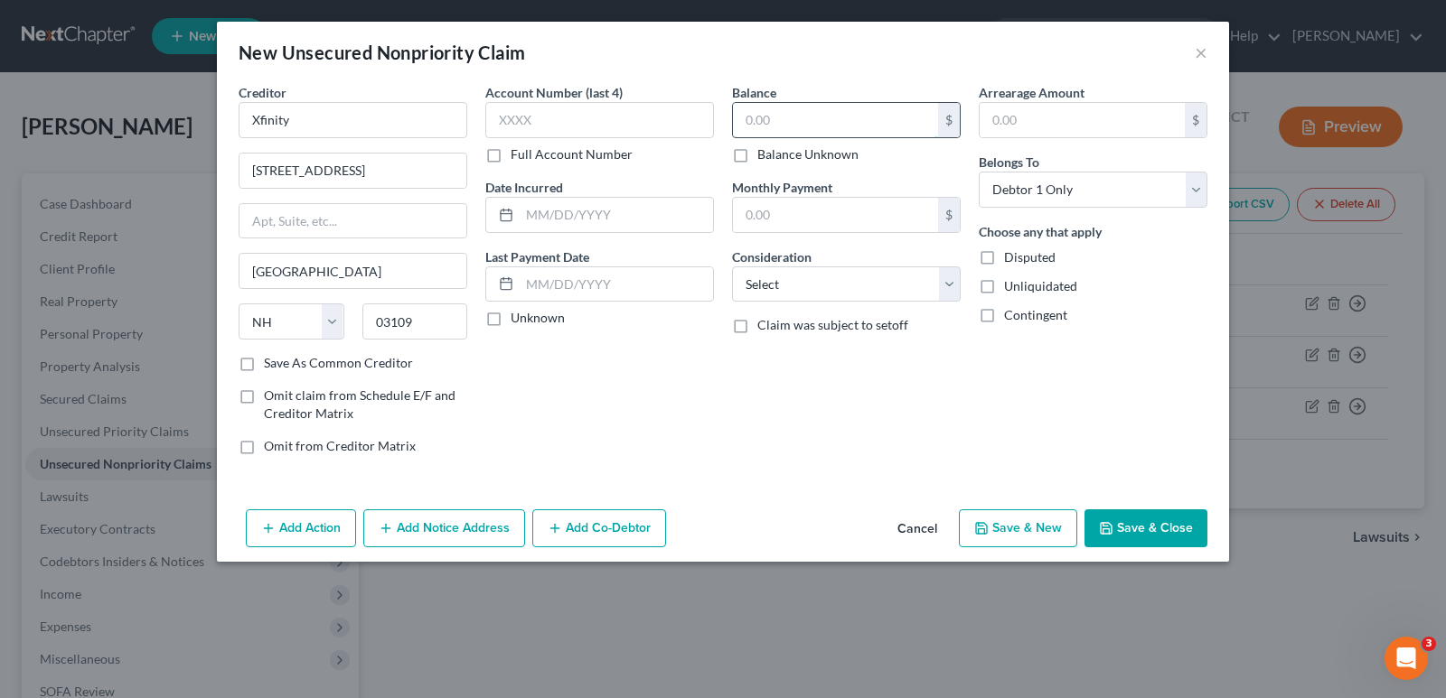
click at [745, 109] on input "text" at bounding box center [835, 120] width 205 height 34
type input "300.00"
click at [1014, 526] on button "Save & New" at bounding box center [1018, 529] width 118 height 38
select select "0"
click at [1199, 45] on button "×" at bounding box center [1200, 53] width 13 height 22
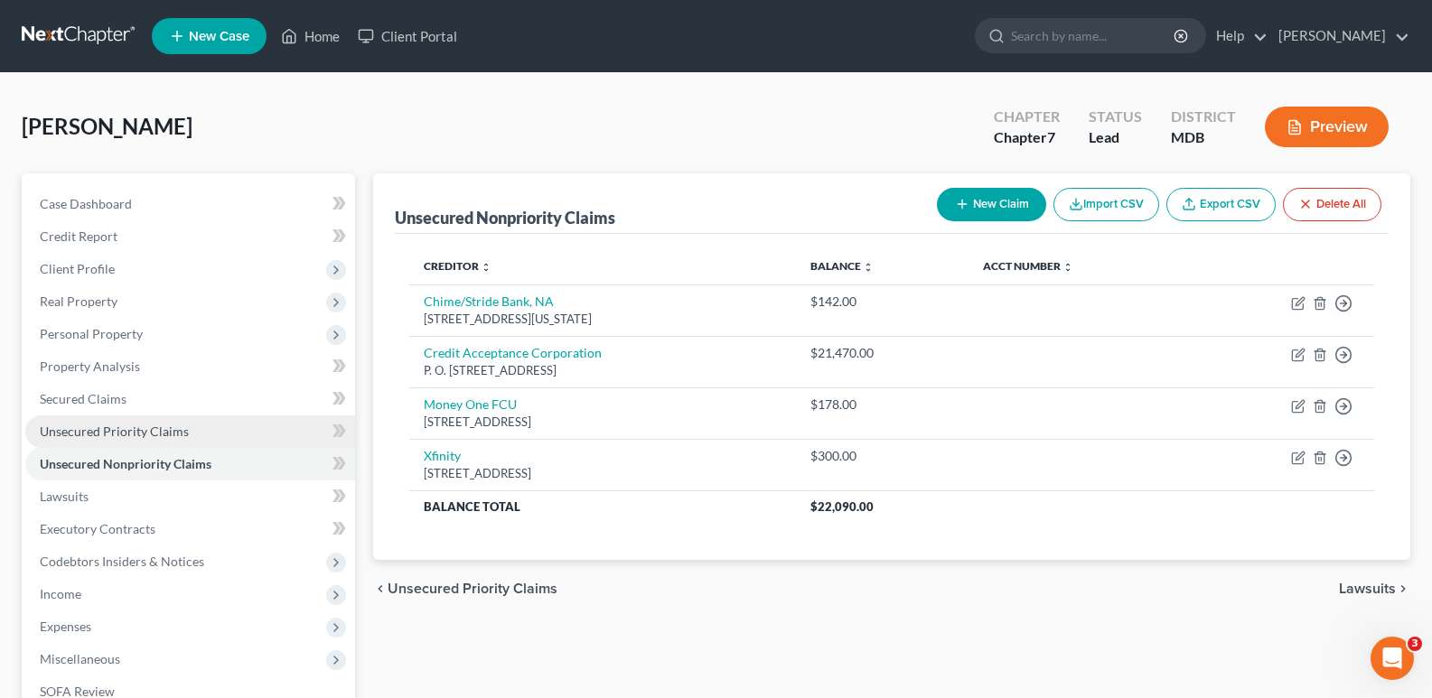
drag, startPoint x: 156, startPoint y: 434, endPoint x: 152, endPoint y: 426, distance: 9.3
click at [154, 431] on span "Unsecured Priority Claims" at bounding box center [114, 431] width 149 height 15
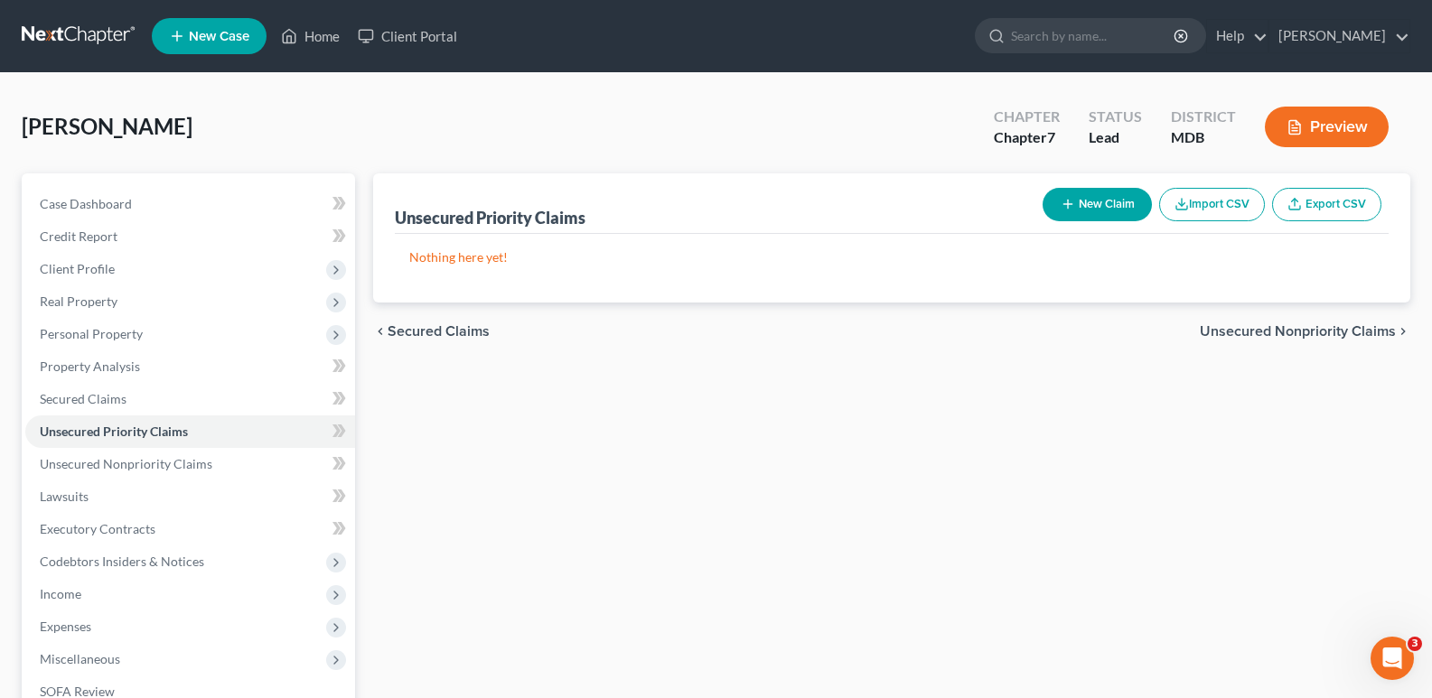
drag, startPoint x: 1099, startPoint y: 201, endPoint x: 1087, endPoint y: 187, distance: 17.9
click at [1087, 188] on button "New Claim" at bounding box center [1097, 204] width 109 height 33
select select "0"
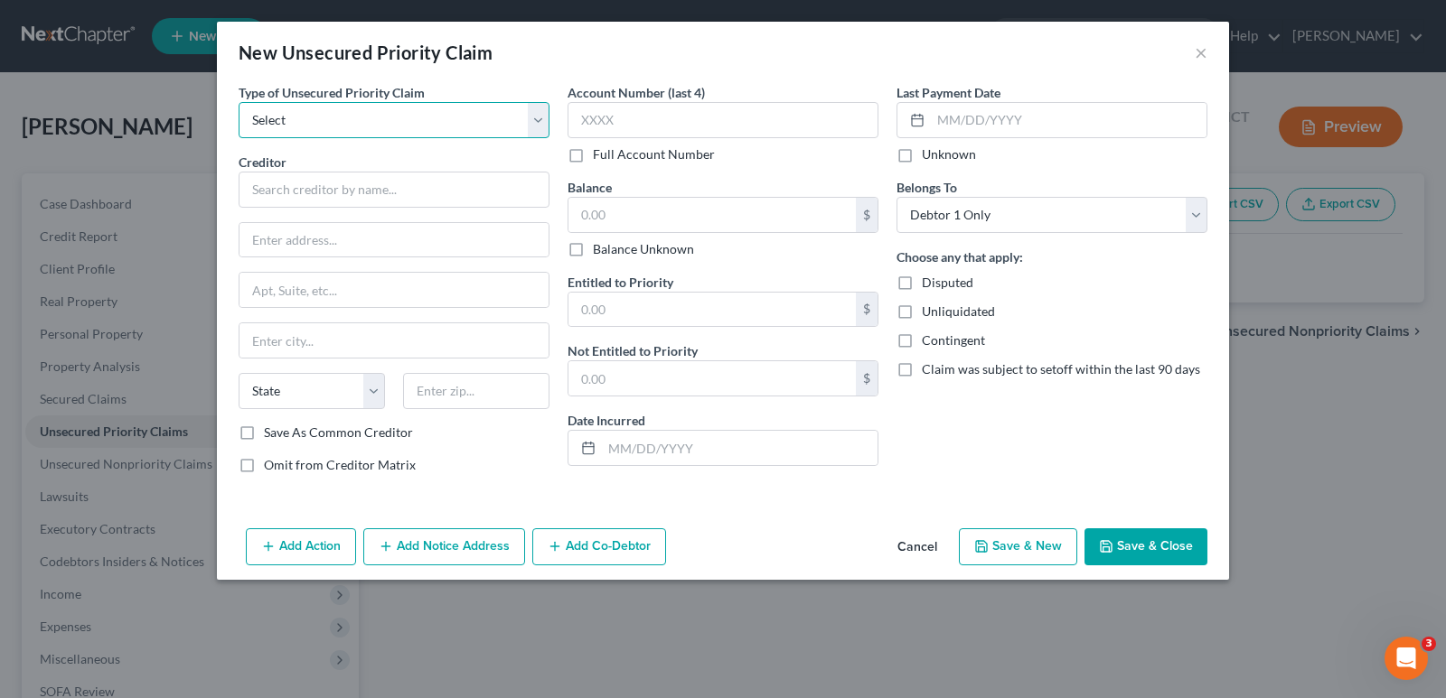
click at [538, 123] on select "Select Taxes & Other Government Units Domestic Support Obligations Extensions o…" at bounding box center [394, 120] width 311 height 36
select select "0"
click at [239, 102] on select "Select Taxes & Other Government Units Domestic Support Obligations Extensions o…" at bounding box center [394, 120] width 311 height 36
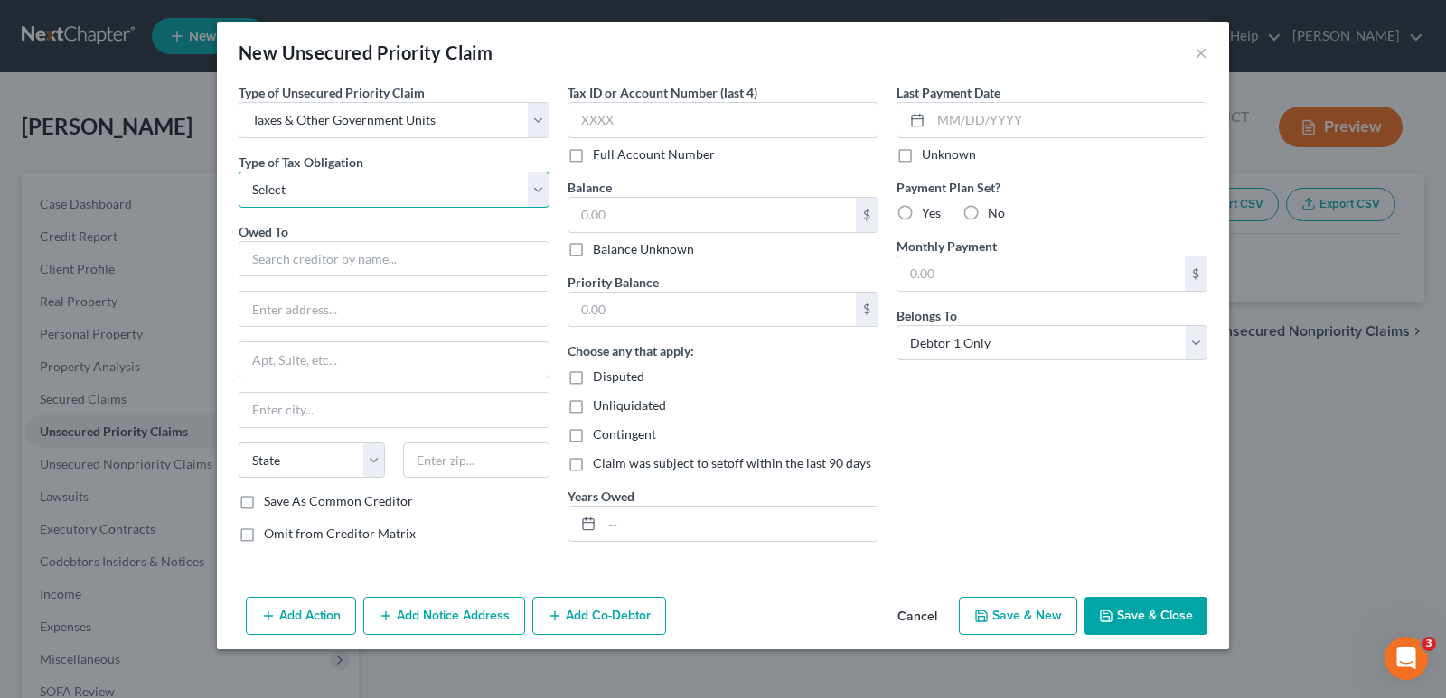
click at [538, 191] on select "Select Federal City State Franchise Tax Board Other" at bounding box center [394, 190] width 311 height 36
select select "2"
click at [239, 172] on select "Select Federal City State Franchise Tax Board Other" at bounding box center [394, 190] width 311 height 36
drag, startPoint x: 416, startPoint y: 257, endPoint x: 405, endPoint y: 236, distance: 23.4
click at [414, 252] on input "text" at bounding box center [394, 259] width 311 height 36
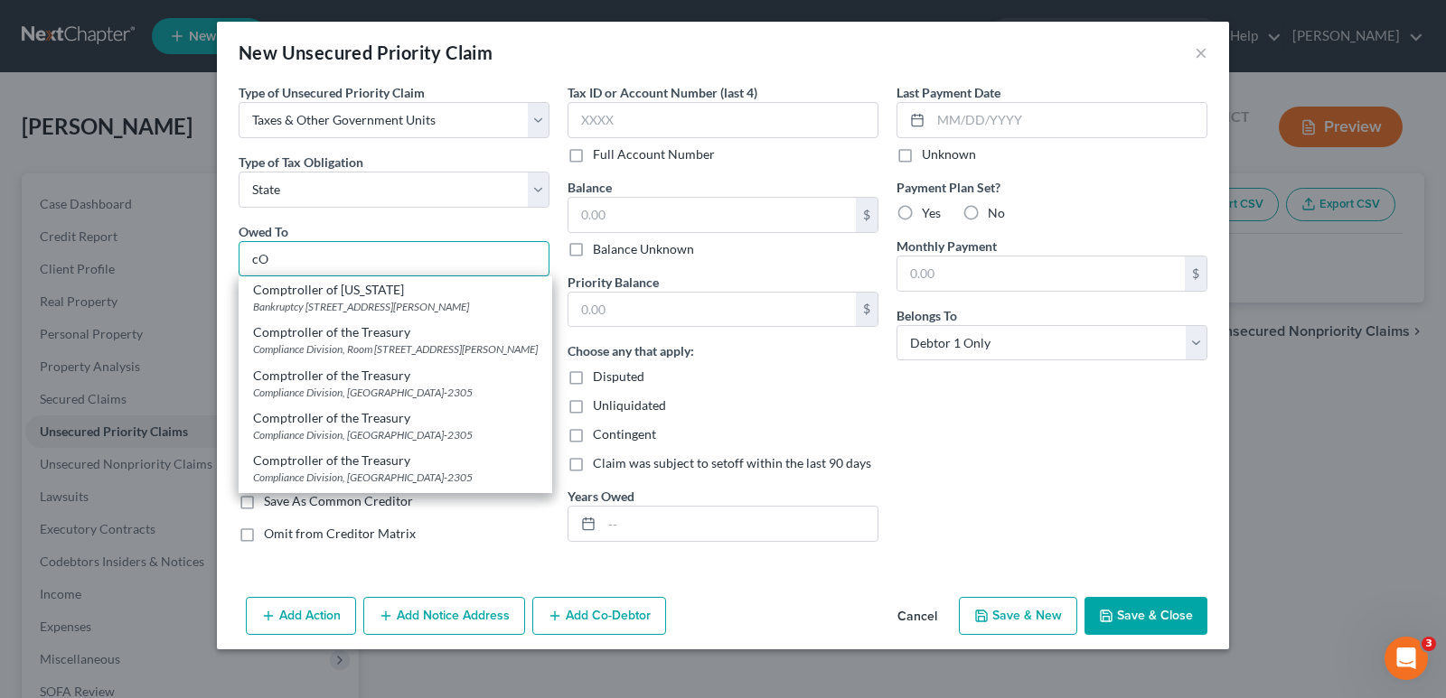
type input "c"
click at [372, 311] on div "Bankruptcy Unit 7 St. Paul St., Suite 230, Baltimore, MD 21202-1626" at bounding box center [395, 306] width 285 height 15
type input "Comptroller of Maryland"
type input "Bankruptcy Unit"
type input "7 St. Paul St., Suite 230"
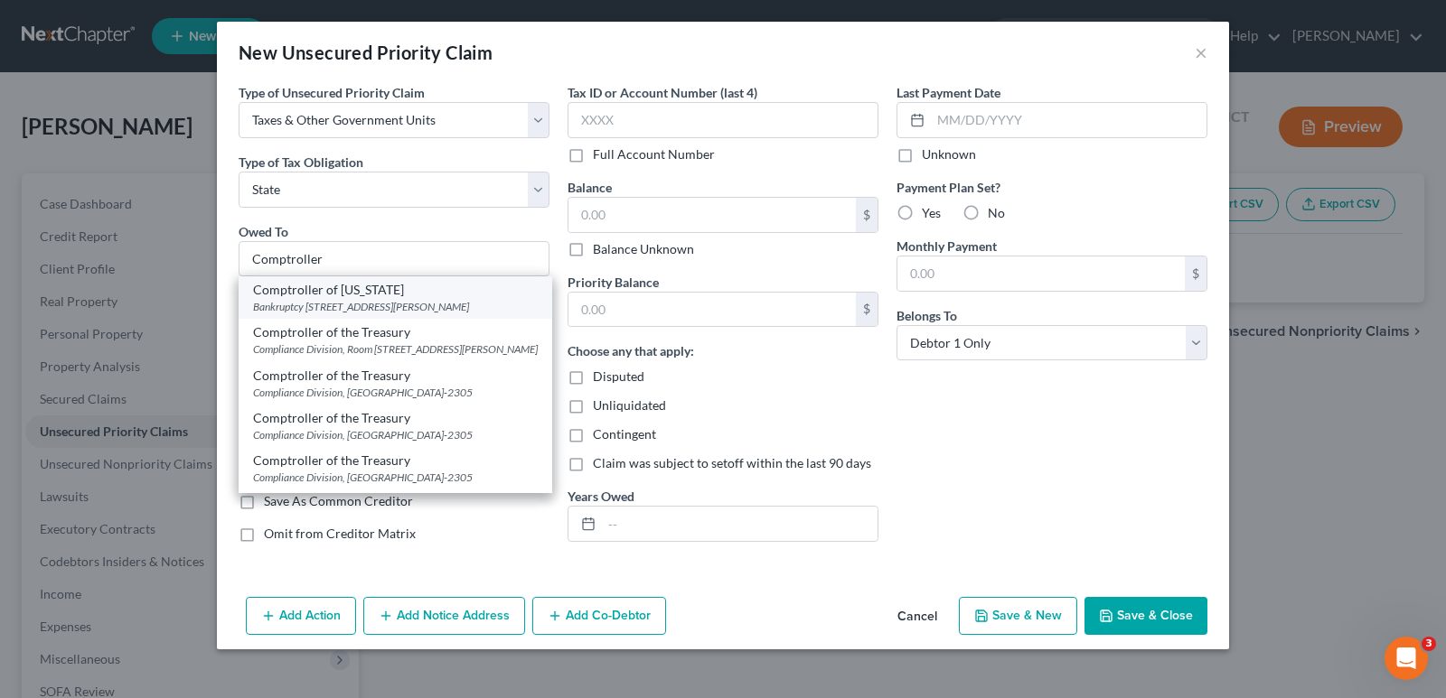
type input "Baltimore"
select select "21"
type input "21202-1626"
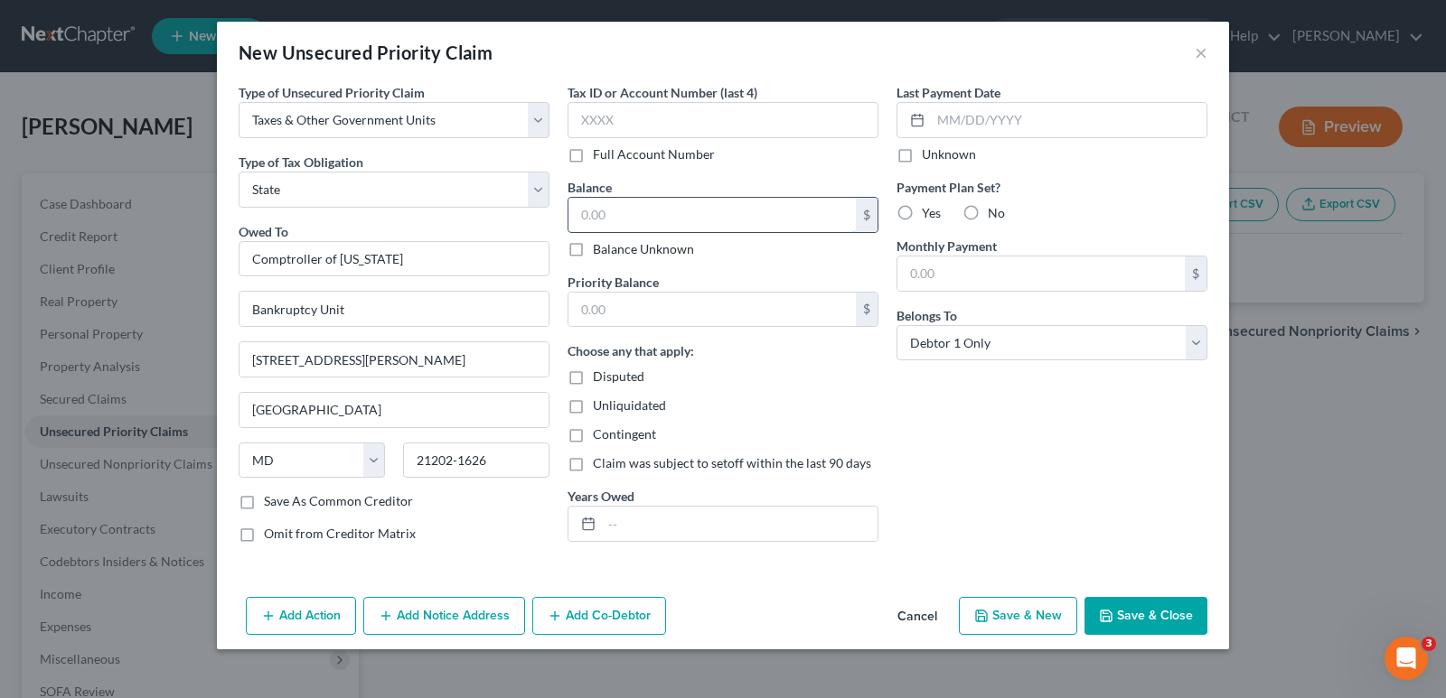
click at [576, 213] on input "text" at bounding box center [711, 215] width 287 height 34
type input "958.71"
click at [657, 317] on input "text" at bounding box center [711, 310] width 287 height 34
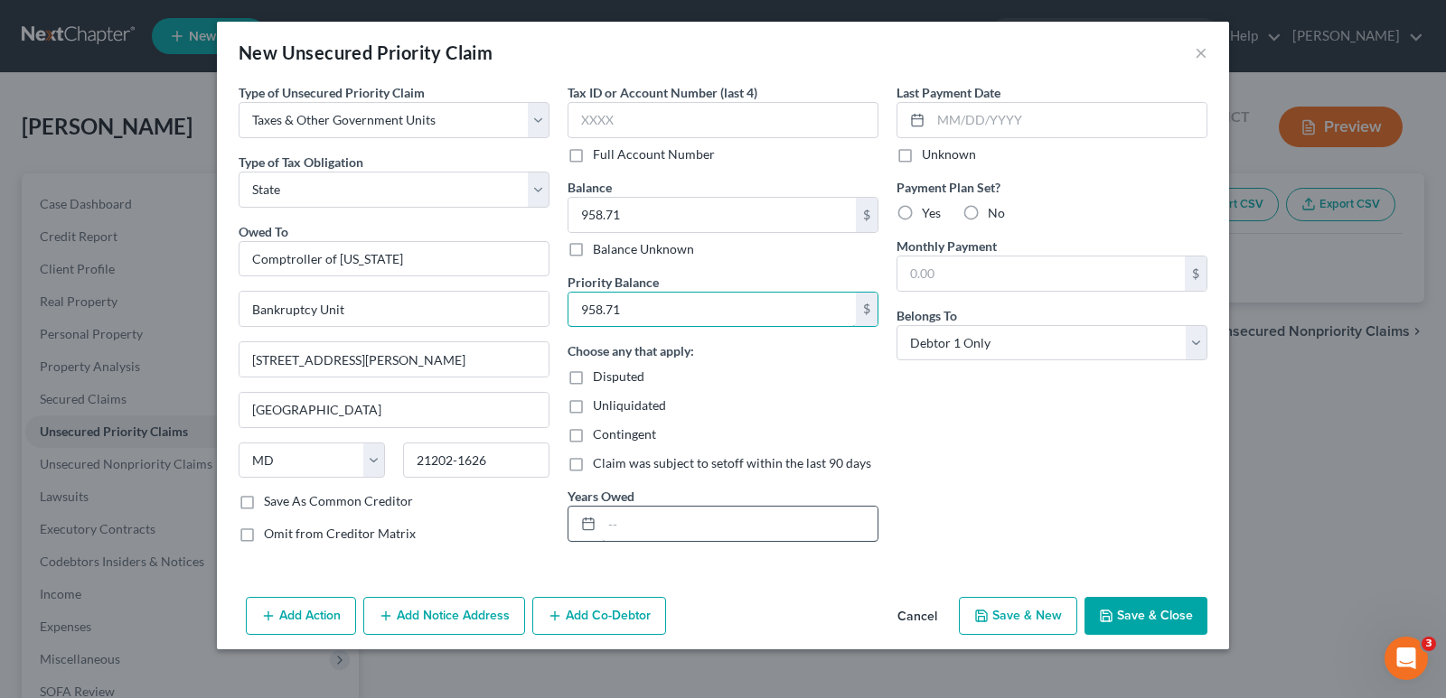
type input "958.71"
click at [690, 528] on input "text" at bounding box center [740, 524] width 276 height 34
type input "2023, 2024"
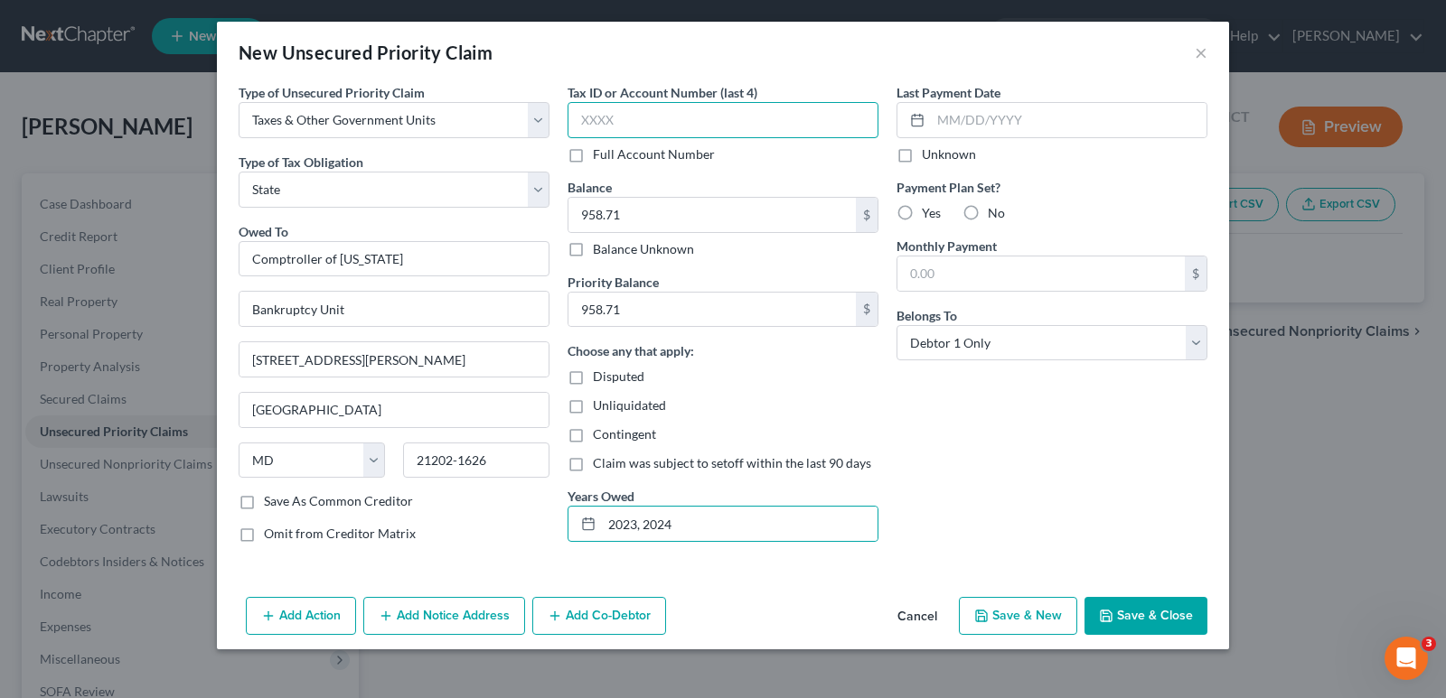
drag, startPoint x: 609, startPoint y: 126, endPoint x: 555, endPoint y: 111, distance: 56.3
click at [575, 117] on input "text" at bounding box center [722, 120] width 311 height 36
type input "7361"
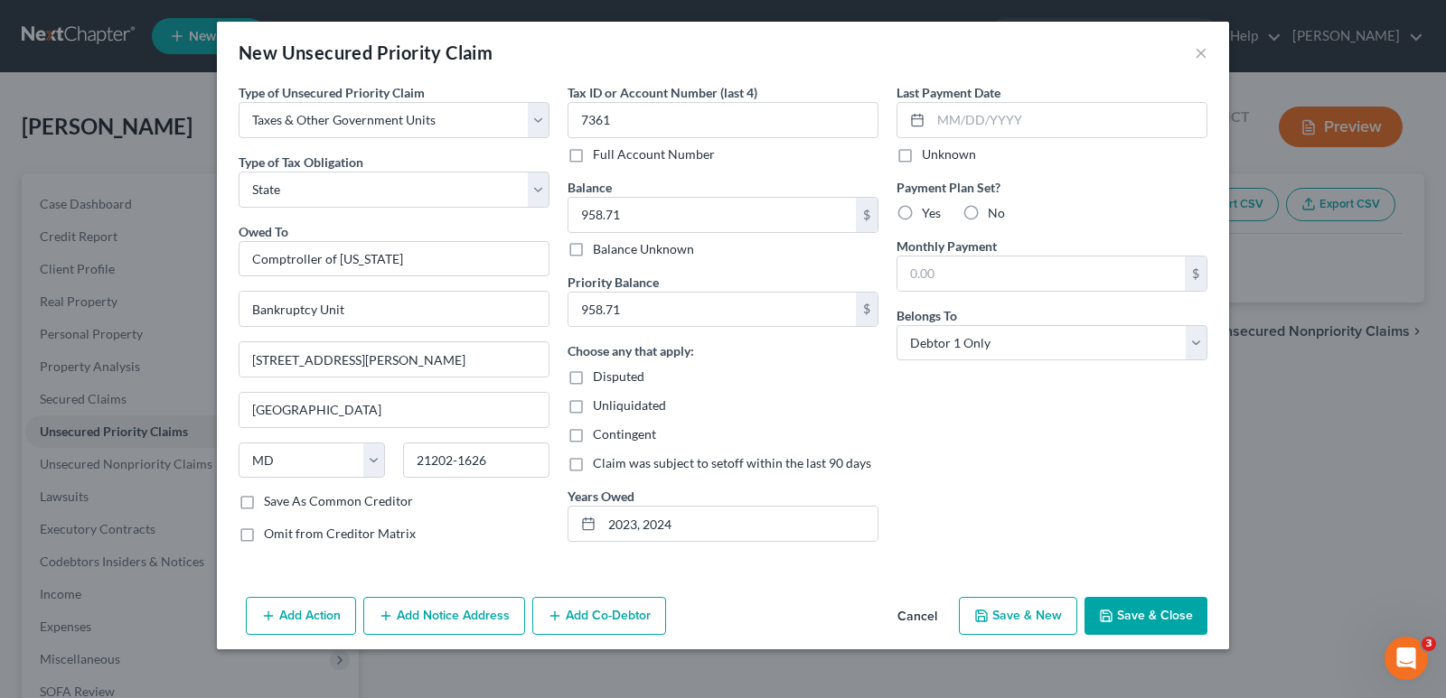
click at [1134, 609] on button "Save & Close" at bounding box center [1145, 616] width 123 height 38
